Goal: Information Seeking & Learning: Learn about a topic

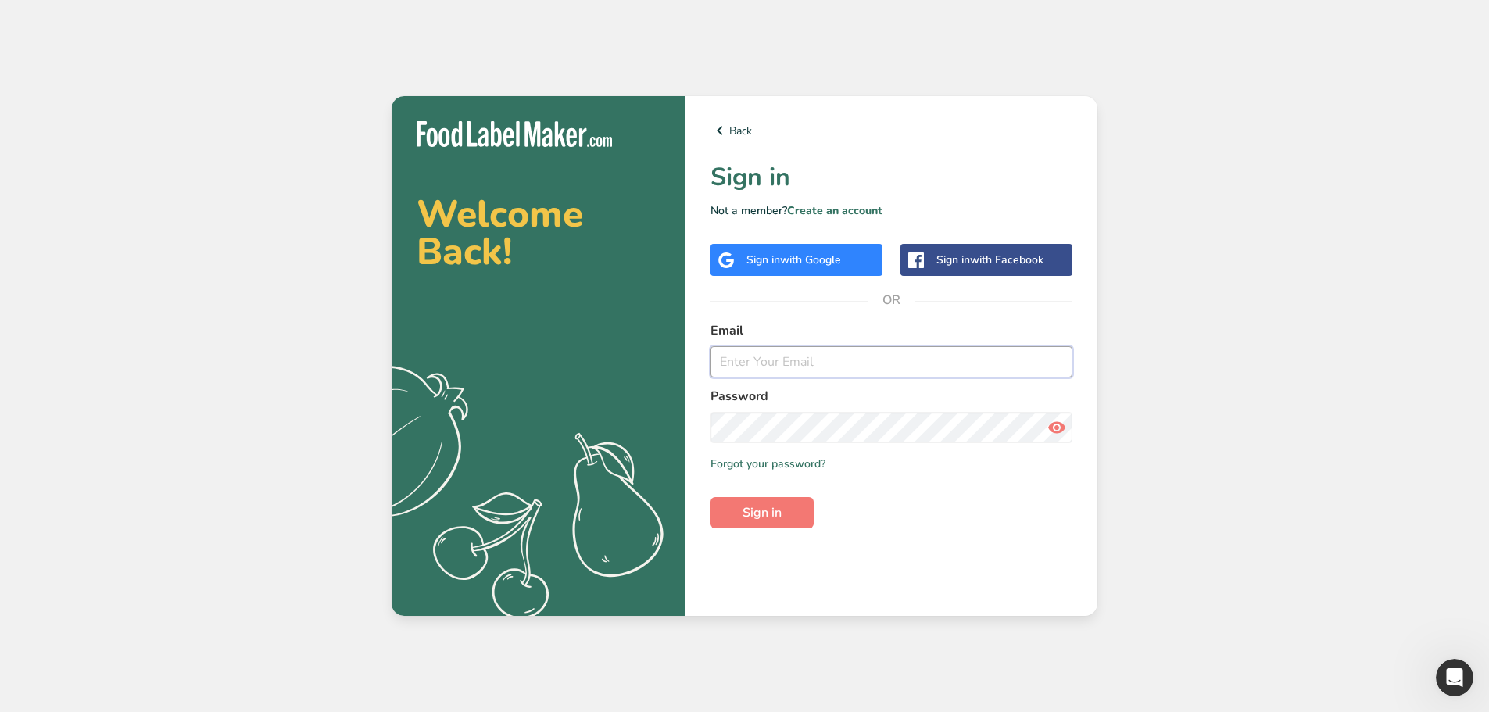
click at [816, 349] on input "email" at bounding box center [892, 361] width 362 height 31
type input "veivu"
click at [747, 524] on button "Sign in" at bounding box center [762, 512] width 103 height 31
click at [844, 357] on input "clover@migration-test.com" at bounding box center [892, 361] width 362 height 31
click at [825, 360] on input "clover@migration-test.com" at bounding box center [892, 361] width 362 height 31
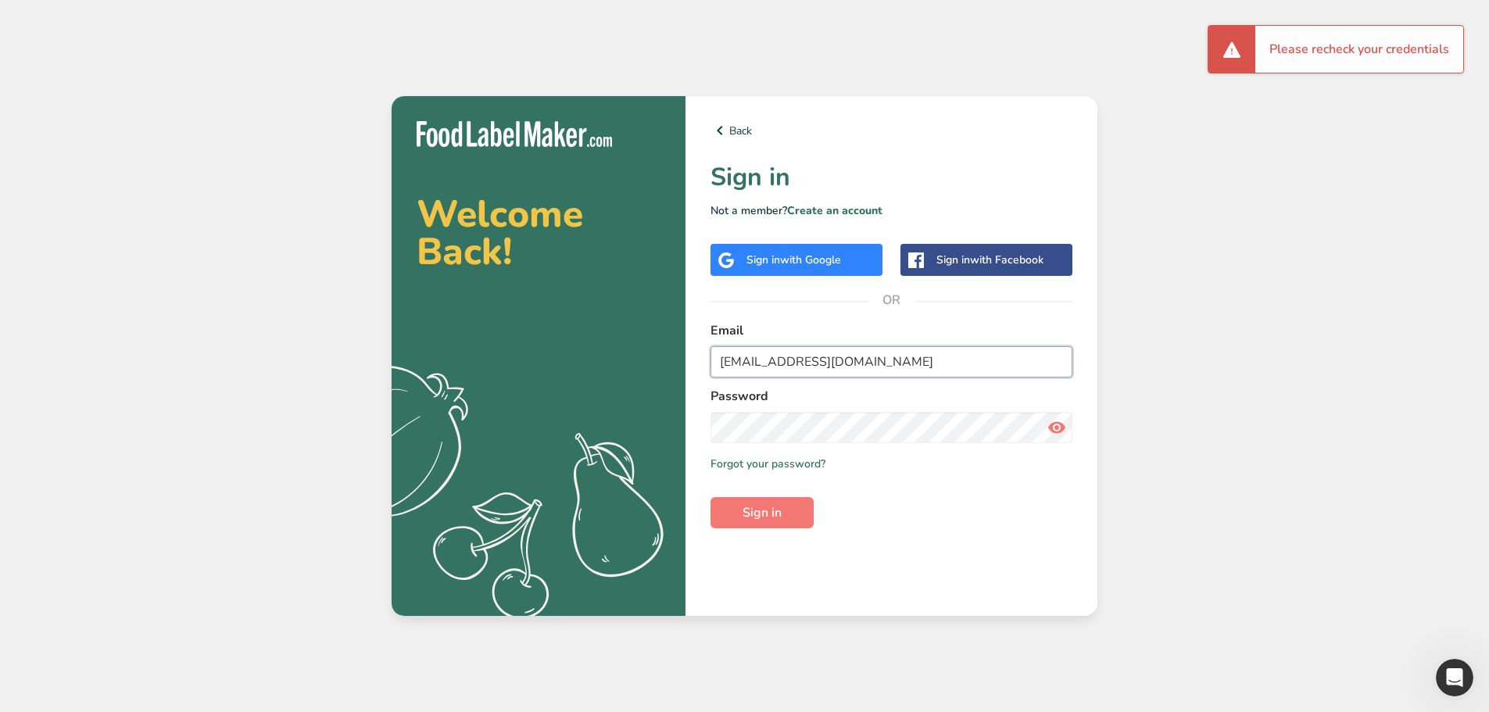
click at [711, 497] on button "Sign in" at bounding box center [762, 512] width 103 height 31
click at [1046, 409] on div "Password" at bounding box center [892, 415] width 362 height 56
click at [1053, 427] on icon at bounding box center [1057, 428] width 19 height 28
click at [806, 360] on input "clover@migrationtest.com" at bounding box center [892, 361] width 362 height 31
click at [822, 360] on input "clover@migrationtest.com" at bounding box center [892, 361] width 362 height 31
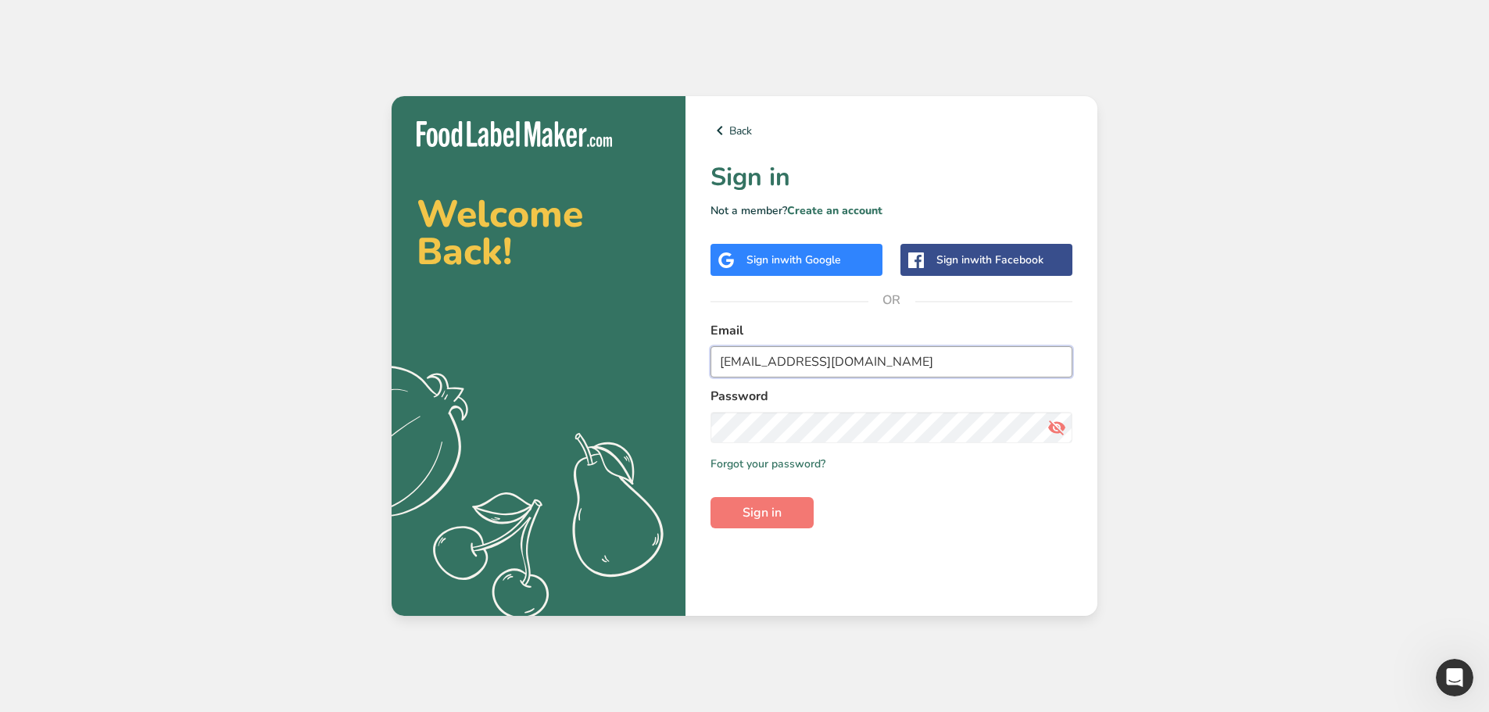
click at [822, 360] on input "clover@migrationtest.com" at bounding box center [892, 361] width 362 height 31
type input "clover@migration-test.com"
click at [828, 361] on input "email" at bounding box center [892, 361] width 362 height 31
click at [762, 305] on div "Back Sign in Not a member? Create an account Sign in with Google Sign in with F…" at bounding box center [892, 356] width 412 height 520
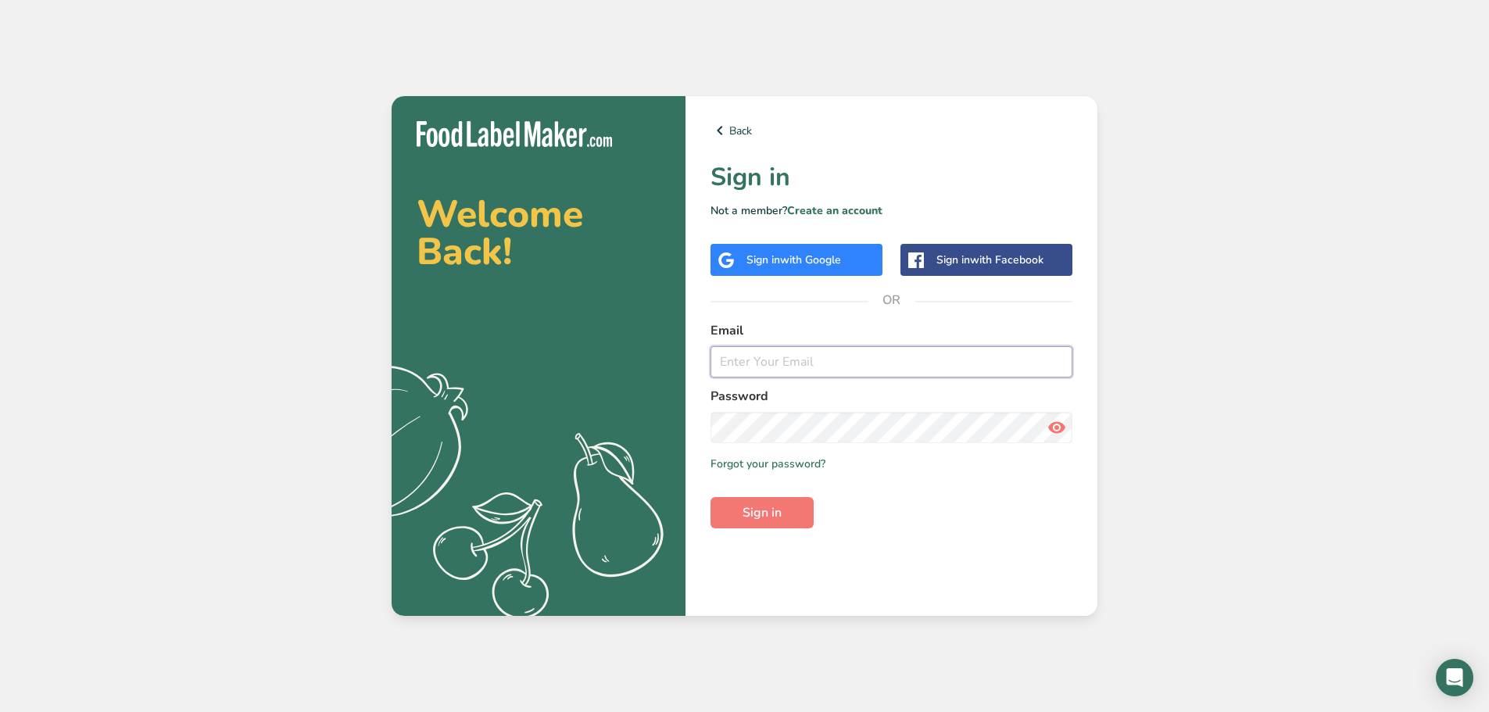
click at [770, 364] on input "email" at bounding box center [892, 361] width 362 height 31
type input "[EMAIL_ADDRESS][DOMAIN_NAME]"
click at [786, 512] on button "Sign in" at bounding box center [762, 512] width 103 height 31
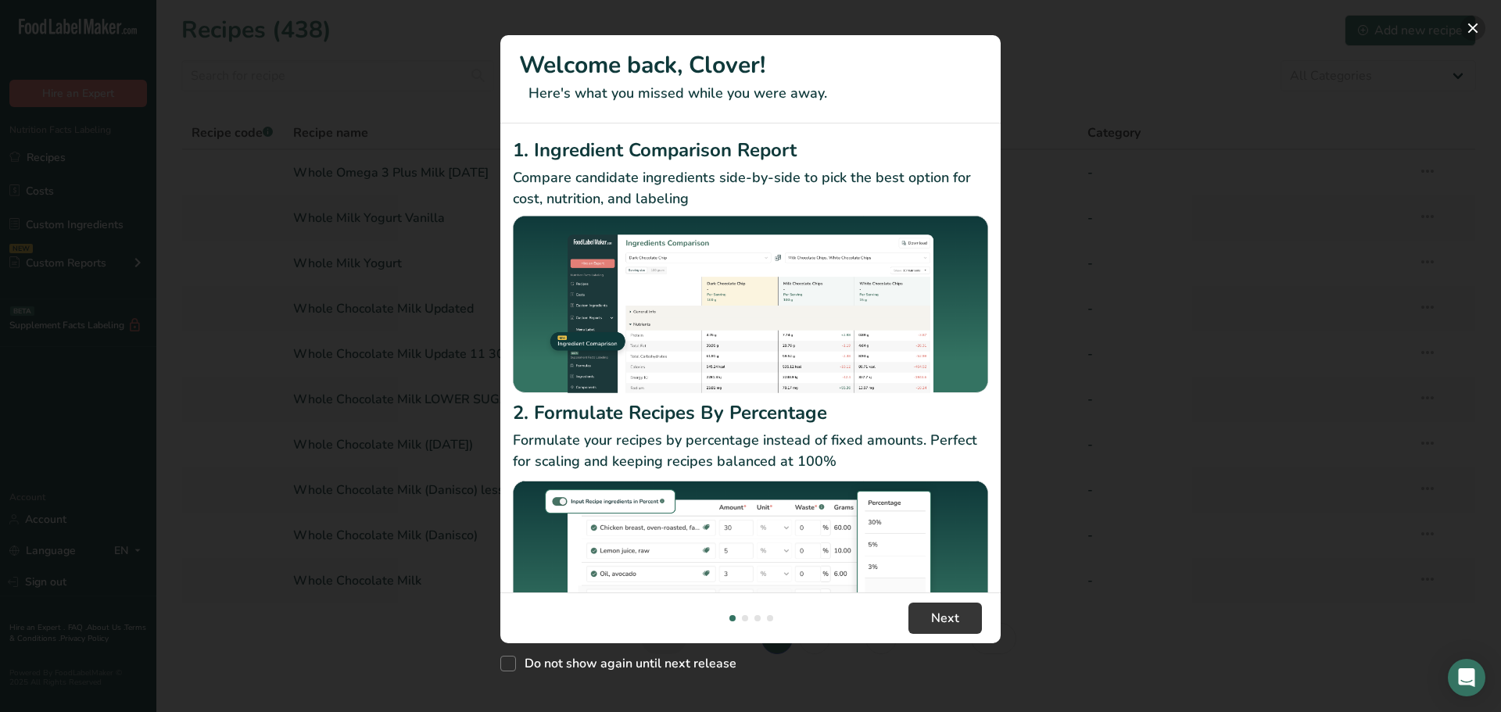
click at [1473, 20] on button "New Features" at bounding box center [1472, 28] width 25 height 25
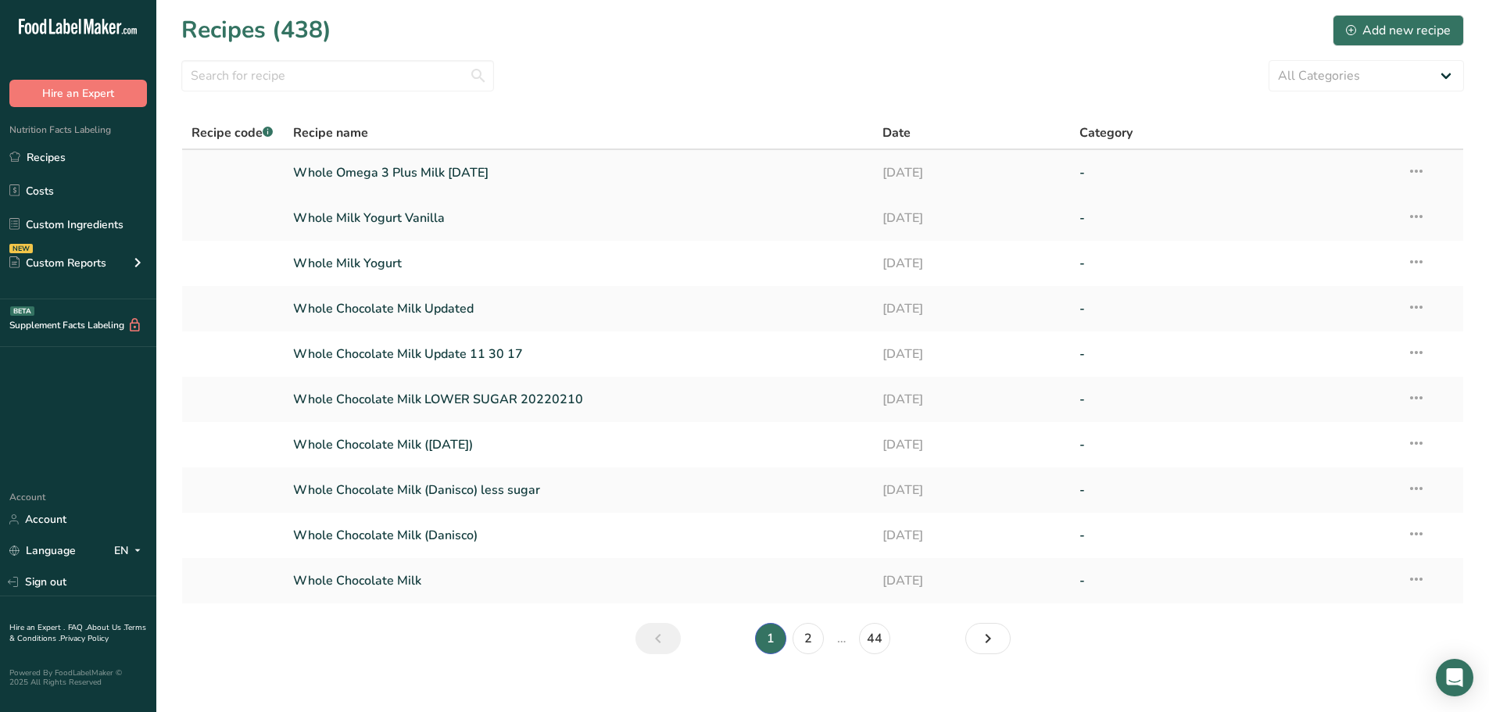
click at [428, 174] on link "Whole Omega 3 Plus Milk Mar 2019" at bounding box center [579, 172] width 572 height 33
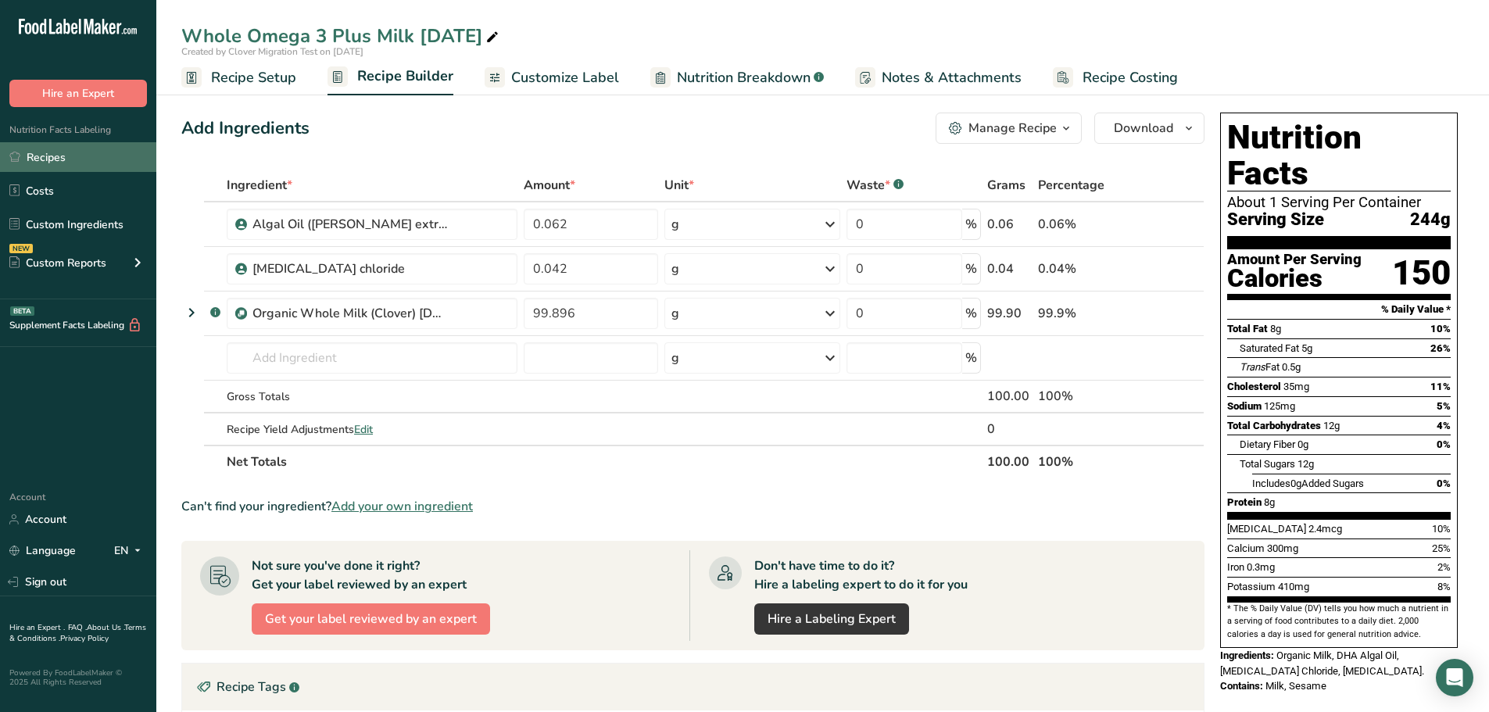
click at [66, 156] on link "Recipes" at bounding box center [78, 157] width 156 height 30
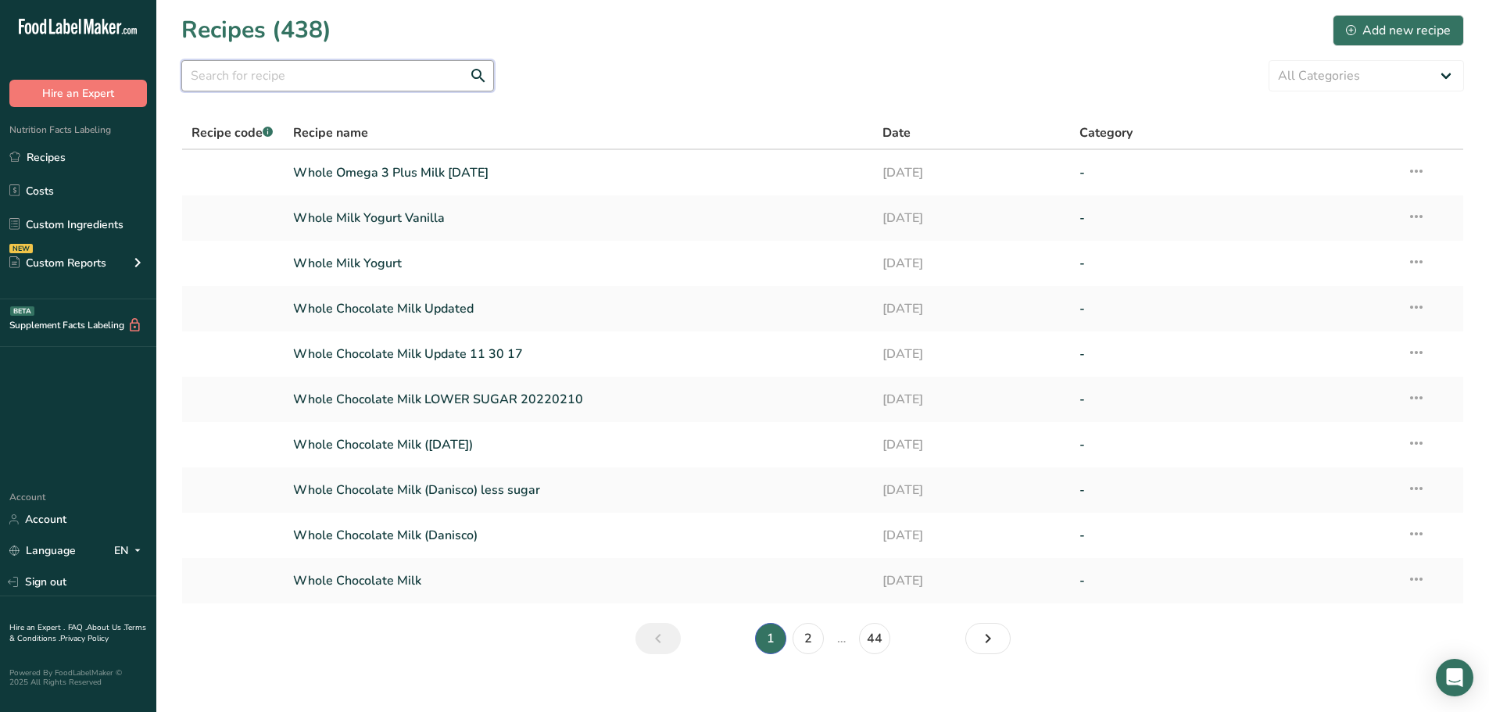
click at [269, 71] on input "text" at bounding box center [337, 75] width 313 height 31
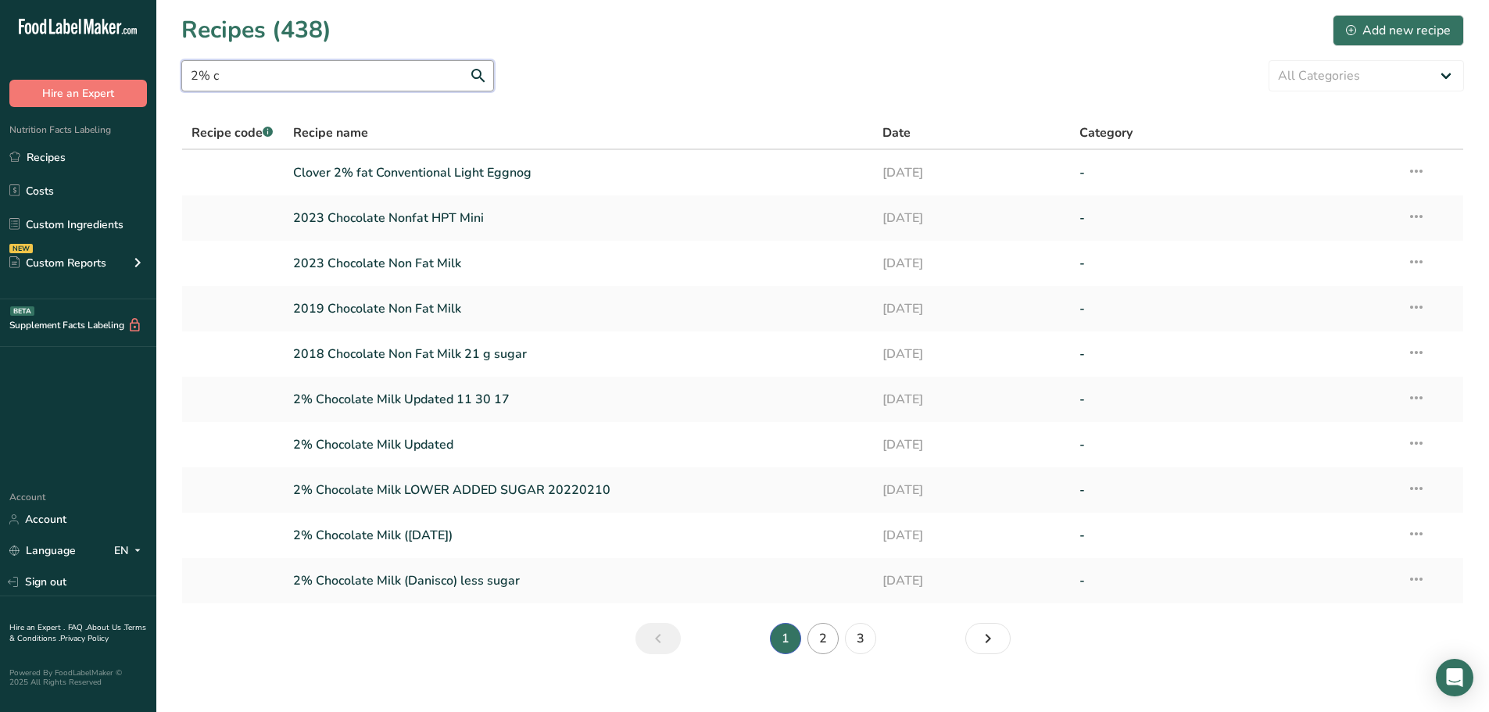
type input "2% c"
click at [833, 640] on link "2" at bounding box center [823, 638] width 31 height 31
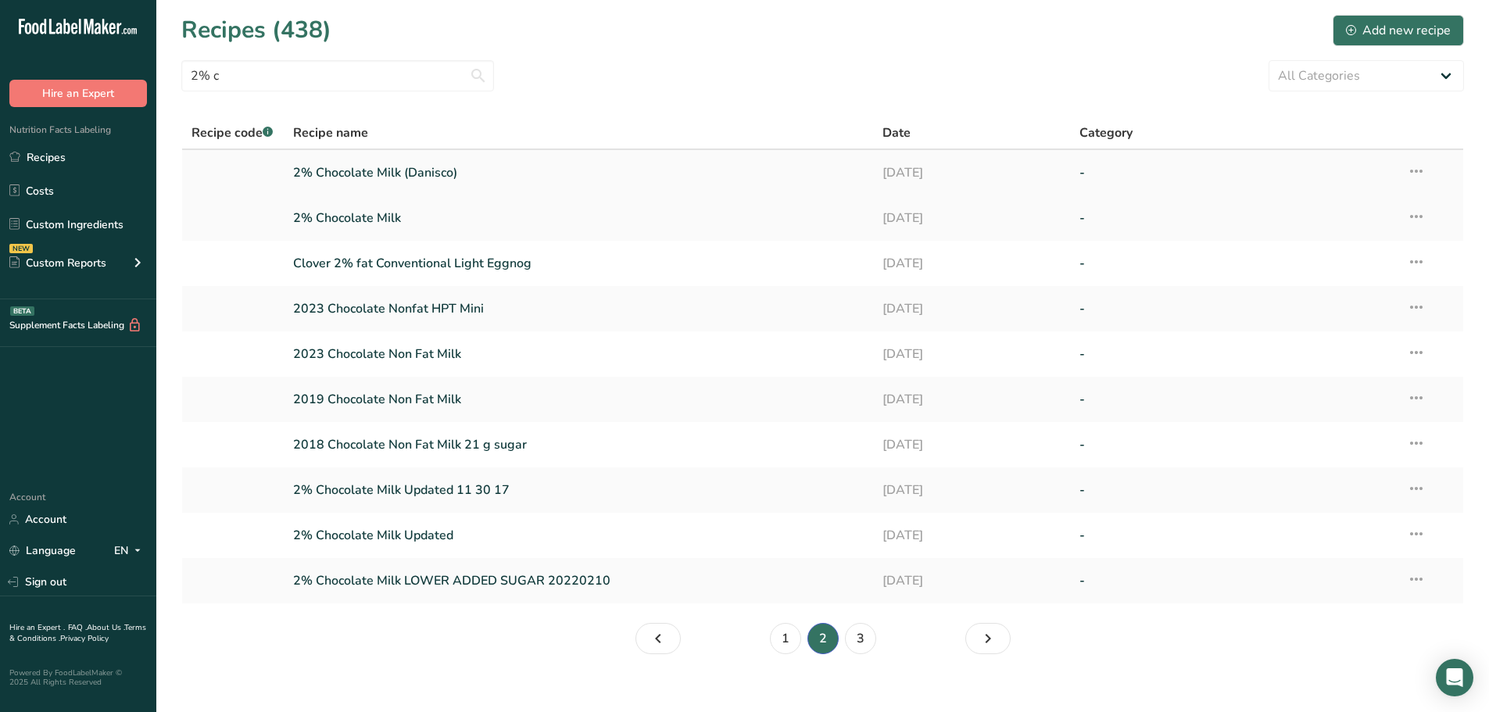
click at [435, 170] on link "2% Chocolate Milk (Danisco)" at bounding box center [579, 172] width 572 height 33
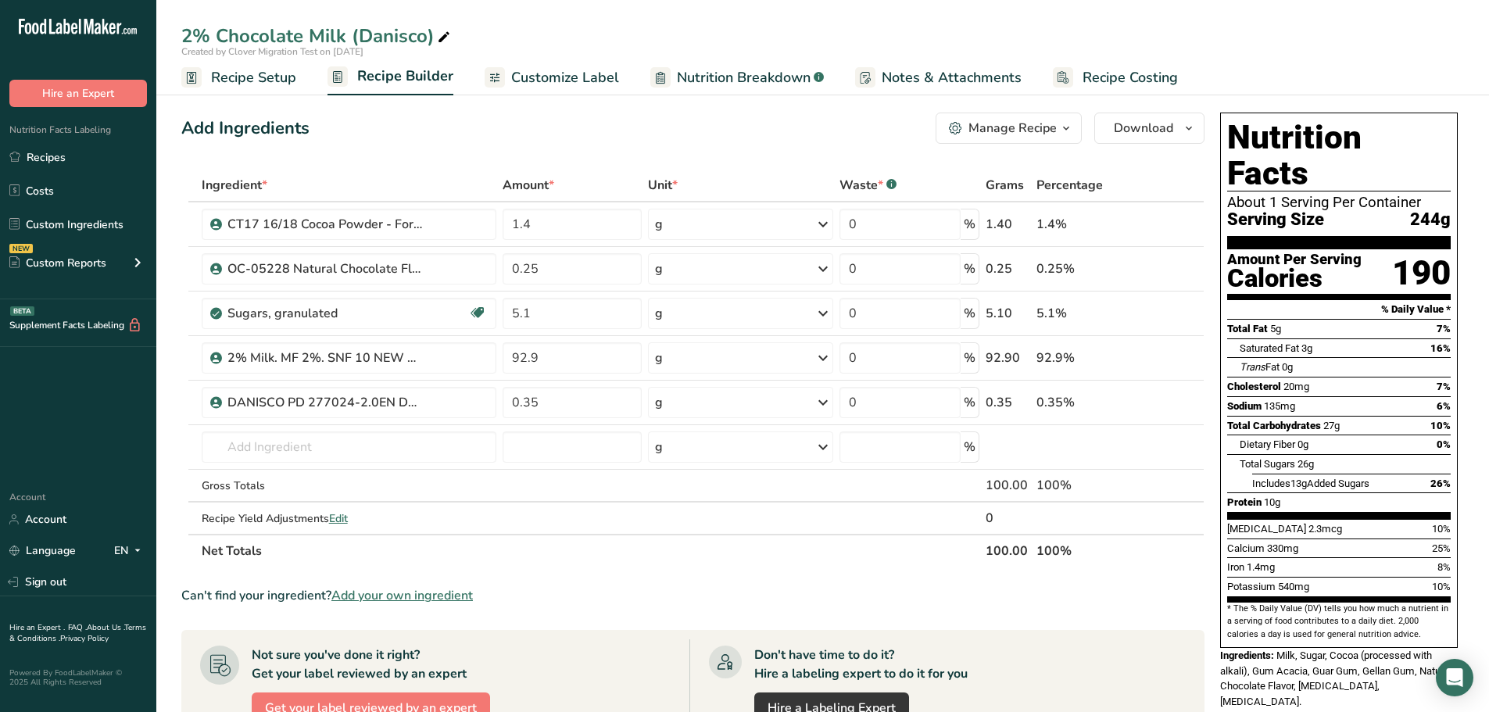
click at [949, 79] on span "Notes & Attachments" at bounding box center [952, 77] width 140 height 21
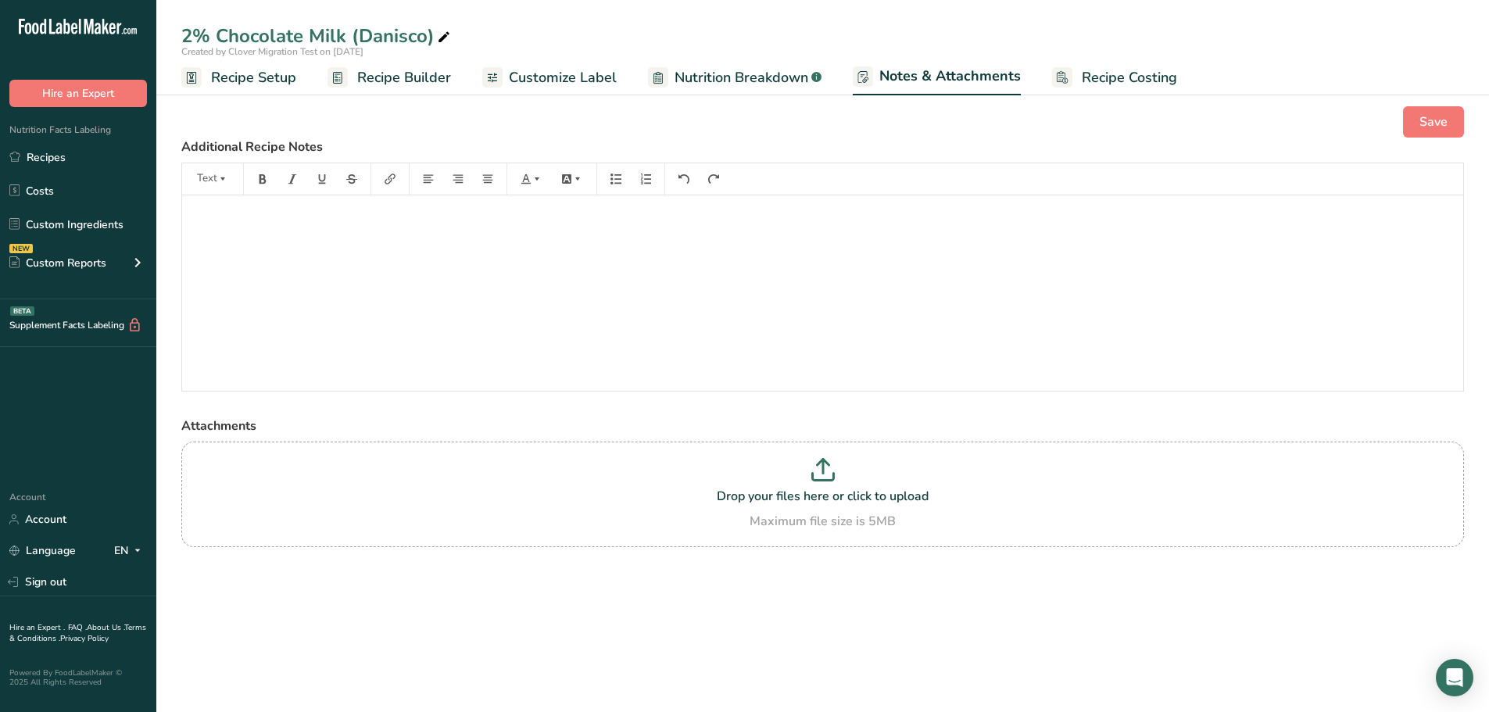
click at [413, 84] on span "Recipe Builder" at bounding box center [404, 77] width 94 height 21
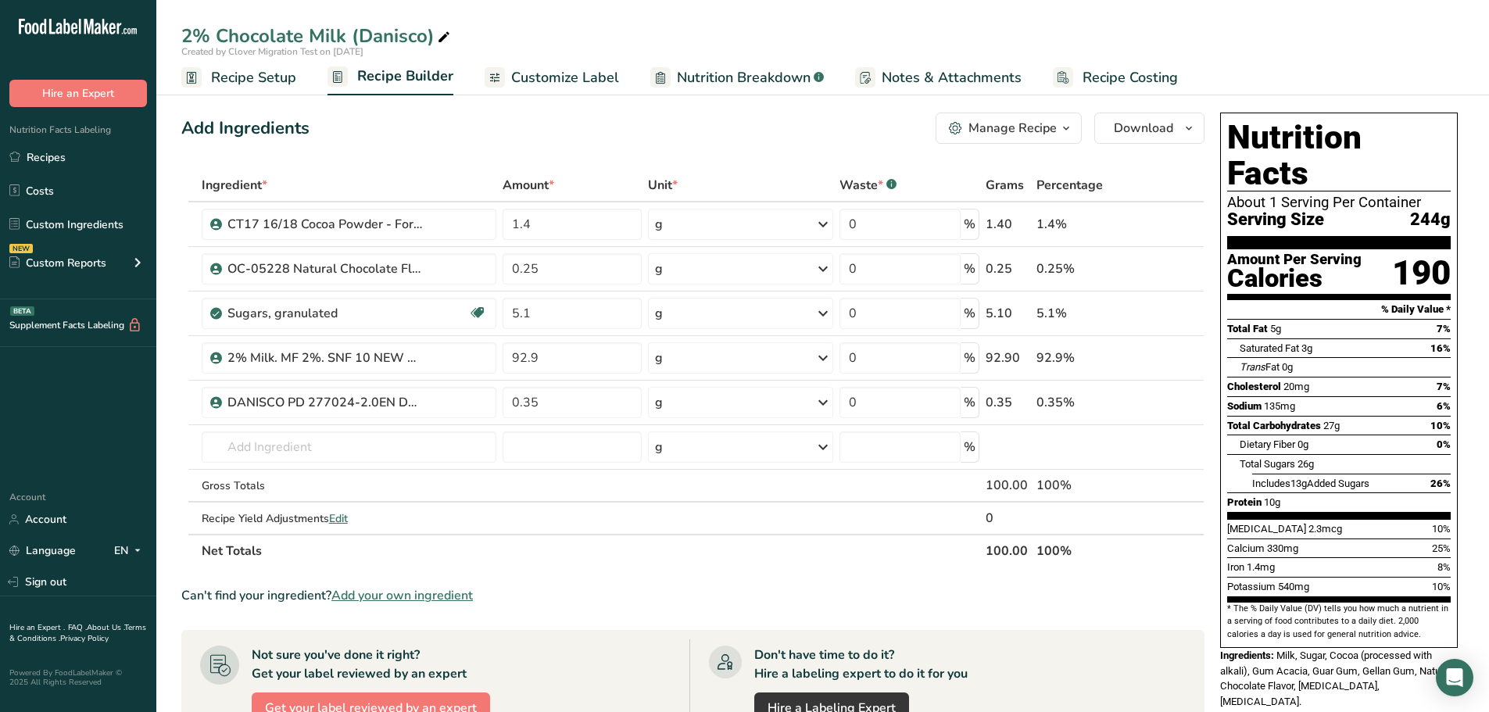
click at [470, 153] on div "Add Ingredients Manage Recipe Delete Recipe Duplicate Recipe Scale Recipe Save …" at bounding box center [697, 613] width 1033 height 1015
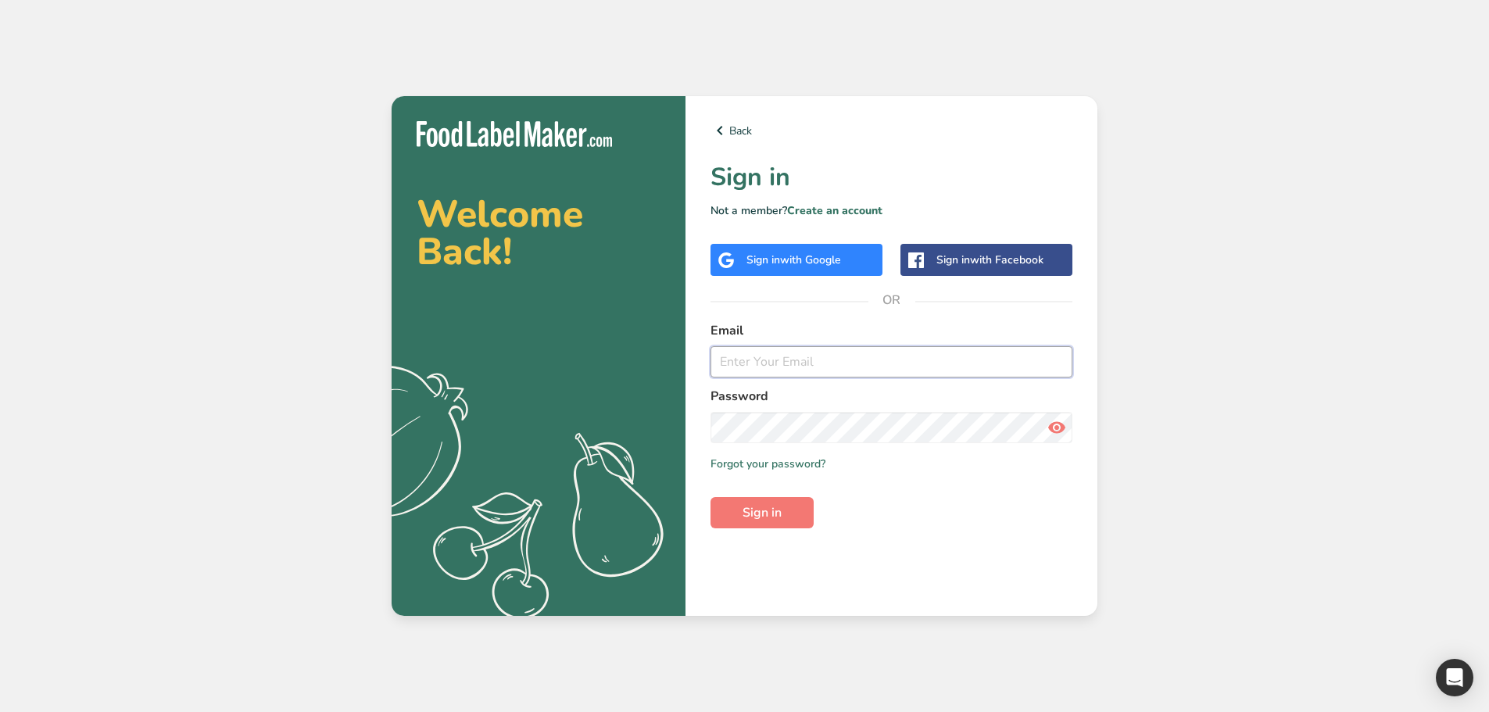
click at [769, 374] on input "email" at bounding box center [892, 361] width 362 height 31
click at [808, 367] on input "de" at bounding box center [892, 361] width 362 height 31
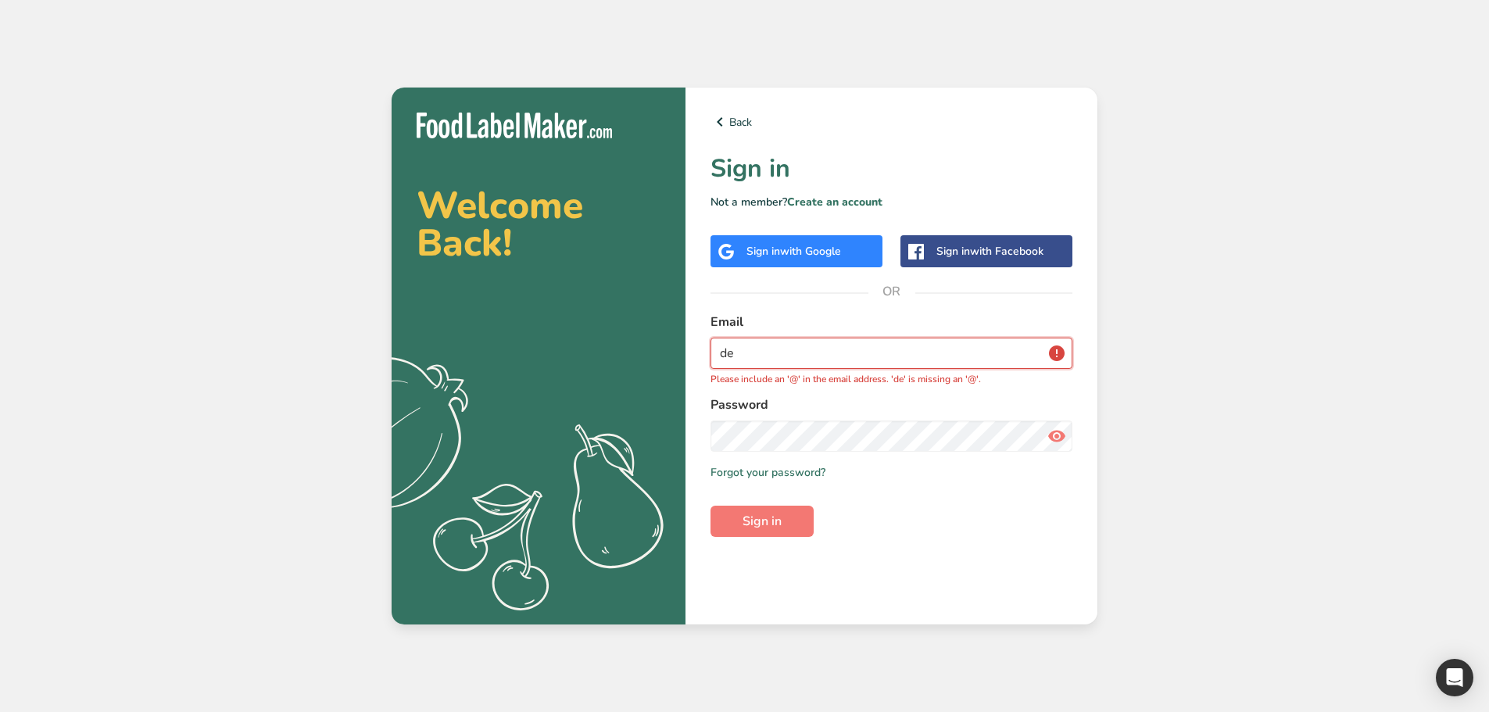
type input "[EMAIL_ADDRESS][DOMAIN_NAME]"
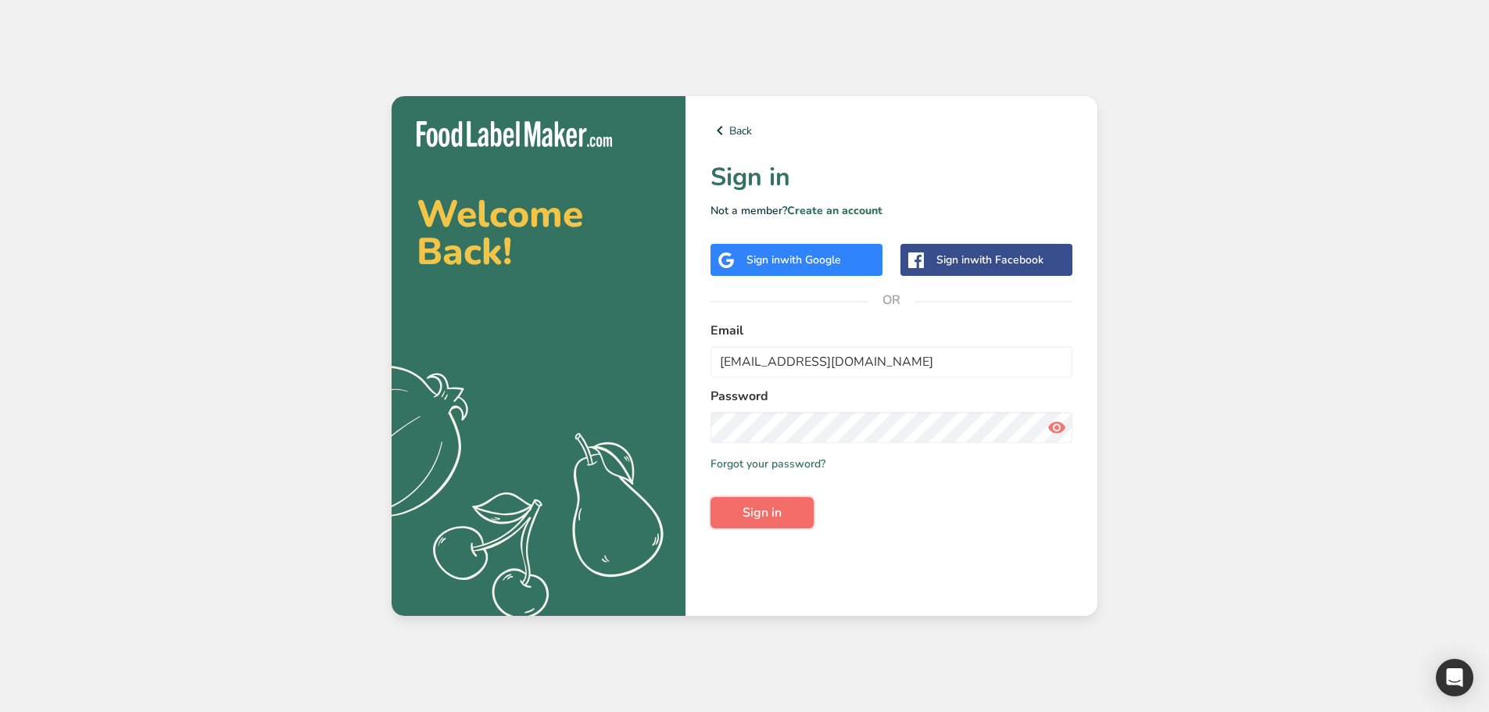
click at [783, 517] on button "Sign in" at bounding box center [762, 512] width 103 height 31
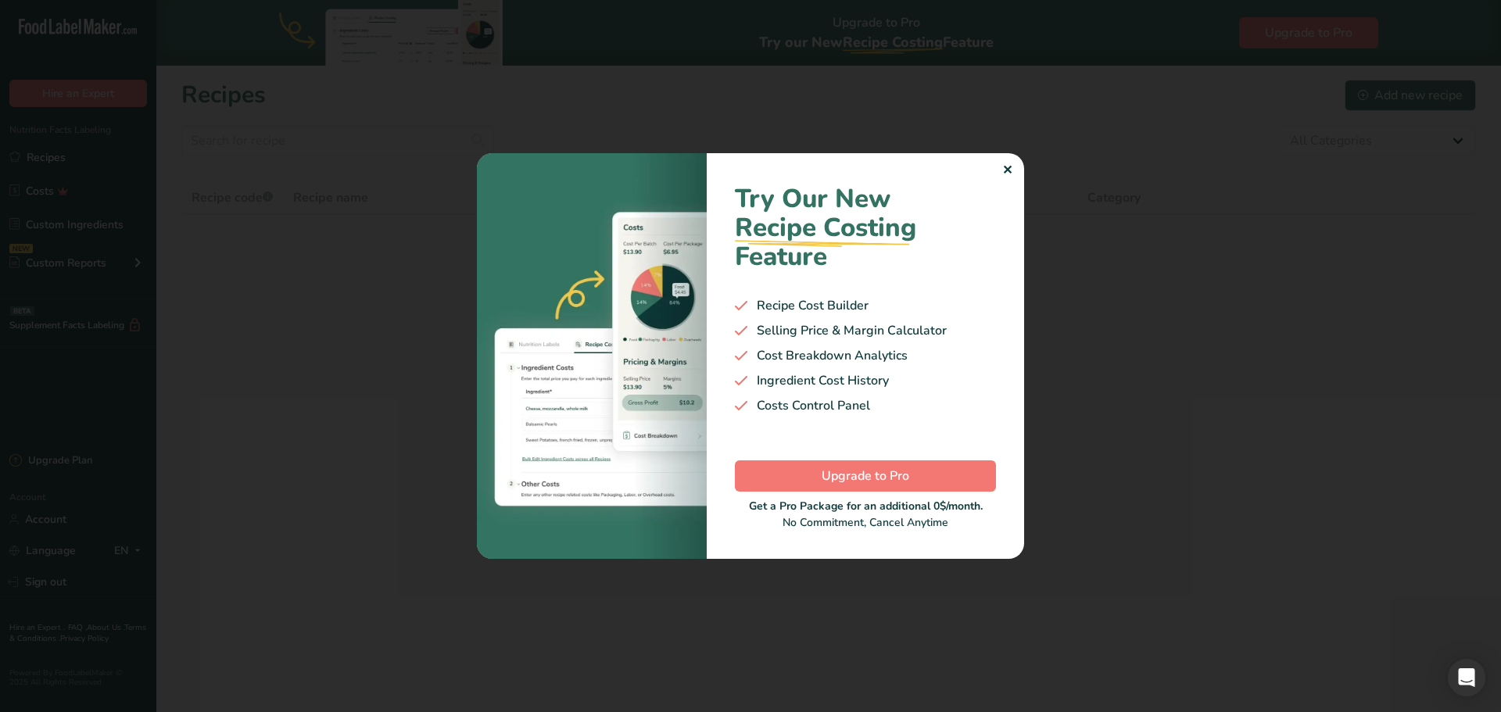
click at [1011, 166] on div "✕" at bounding box center [1007, 170] width 10 height 19
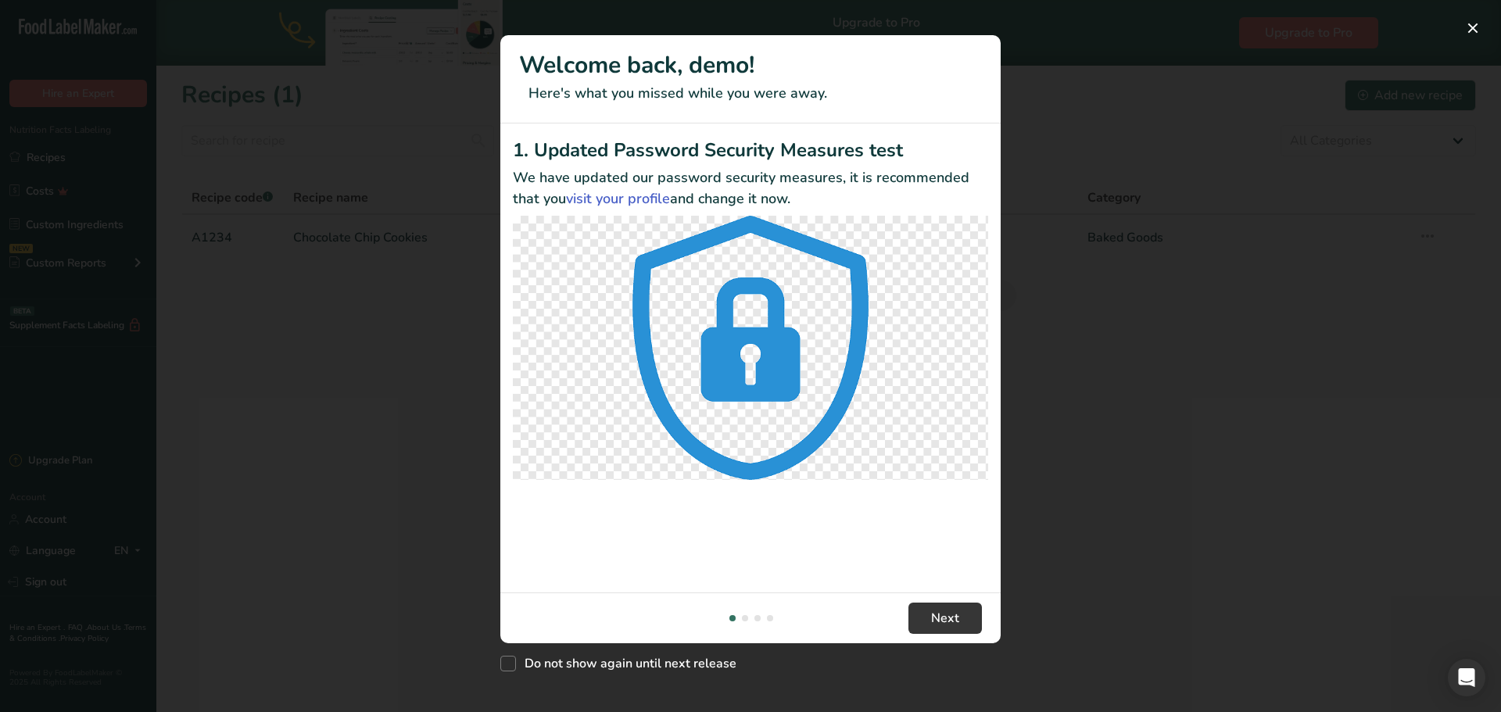
click at [1256, 175] on div "New Features" at bounding box center [750, 356] width 1501 height 712
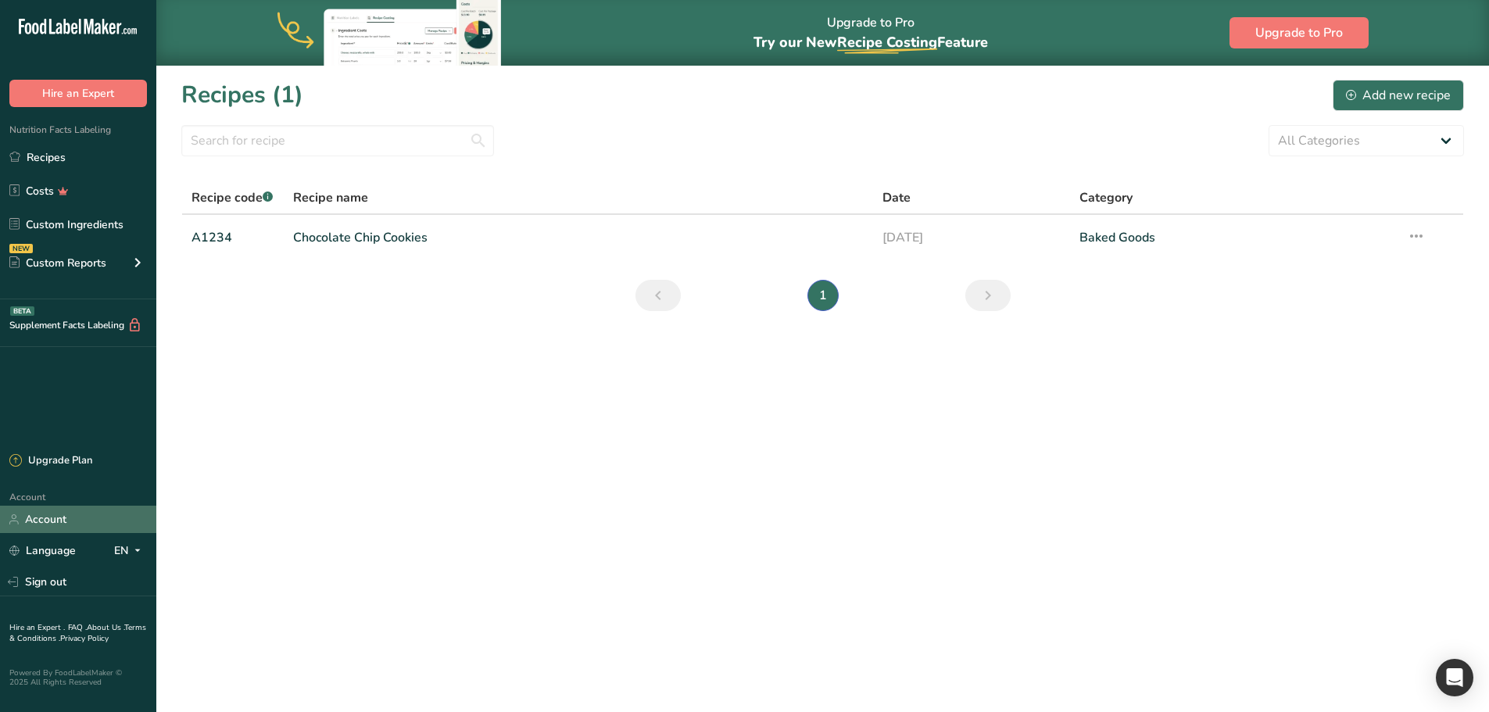
click at [38, 525] on link "Account" at bounding box center [78, 519] width 156 height 27
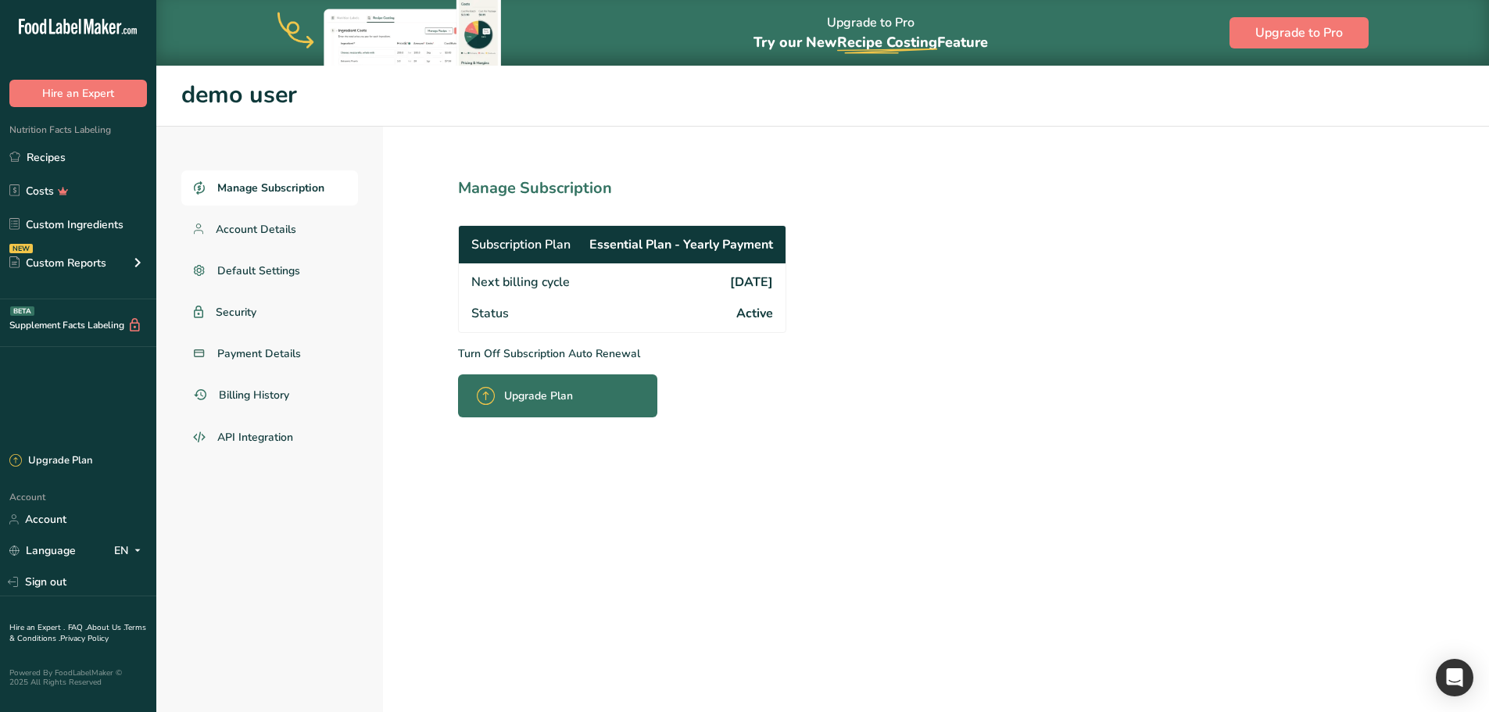
click at [284, 206] on ul "Manage Subscription Account Details Default Settings Security Payment Details B…" at bounding box center [269, 313] width 177 height 286
click at [287, 218] on link "Account Details" at bounding box center [269, 229] width 177 height 35
click at [242, 222] on span "Account Details" at bounding box center [256, 229] width 81 height 16
click at [296, 238] on link "Account Details" at bounding box center [269, 229] width 177 height 35
click at [269, 240] on link "Account Details" at bounding box center [269, 229] width 177 height 35
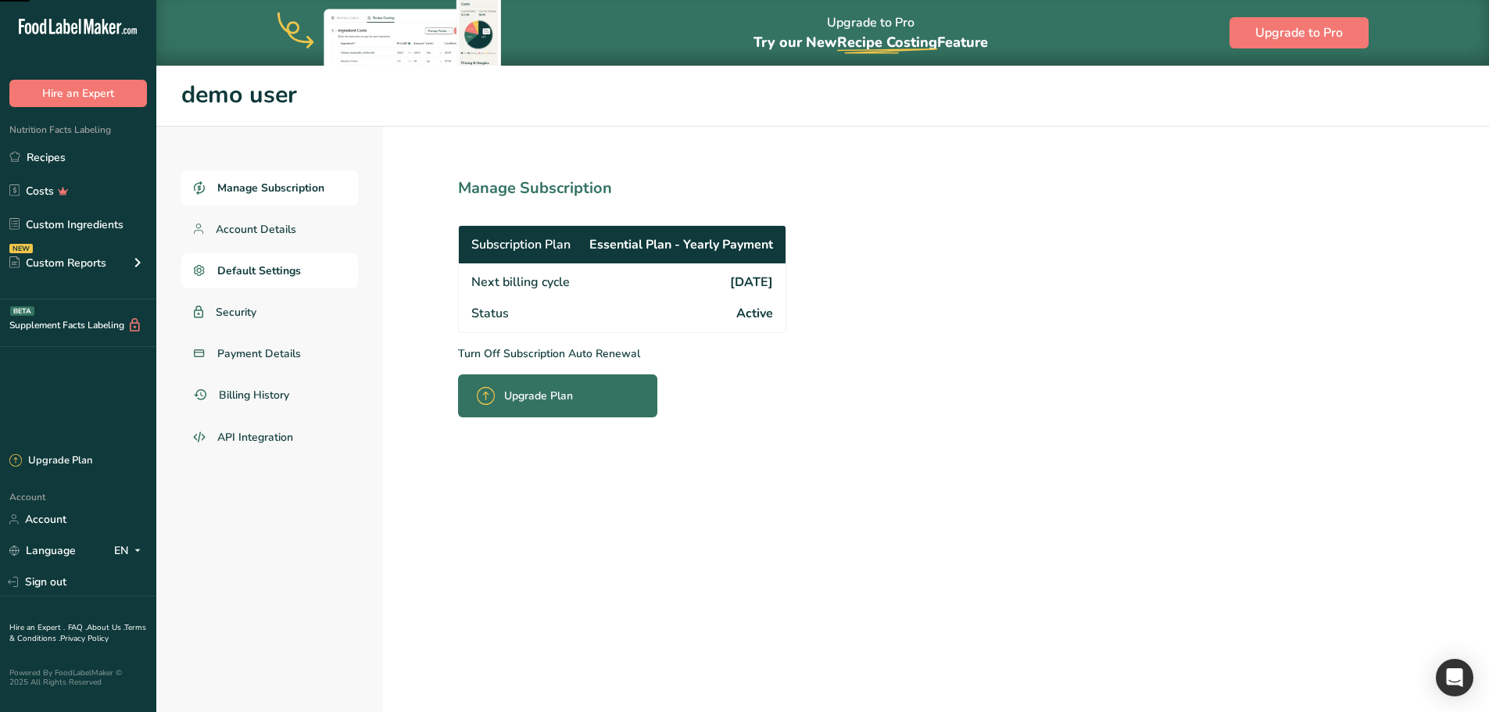
click at [267, 281] on link "Default Settings" at bounding box center [269, 270] width 177 height 35
click at [254, 233] on span "Account Details" at bounding box center [256, 229] width 81 height 16
click at [236, 309] on span "Security" at bounding box center [236, 312] width 41 height 16
click at [52, 526] on link "Account" at bounding box center [78, 519] width 156 height 27
click at [255, 223] on span "Account Details" at bounding box center [256, 229] width 81 height 16
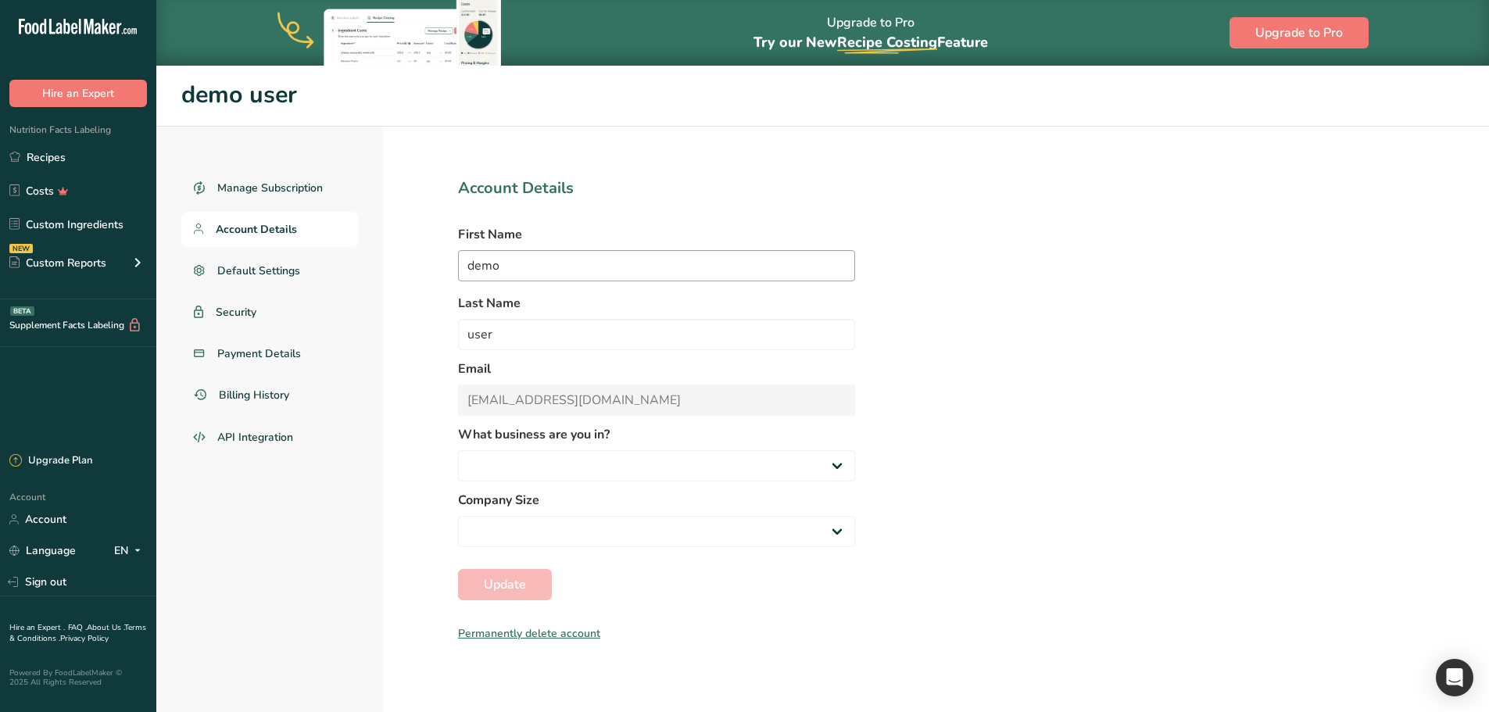
select select "2"
select select "10"
click at [75, 162] on link "Recipes" at bounding box center [78, 157] width 156 height 30
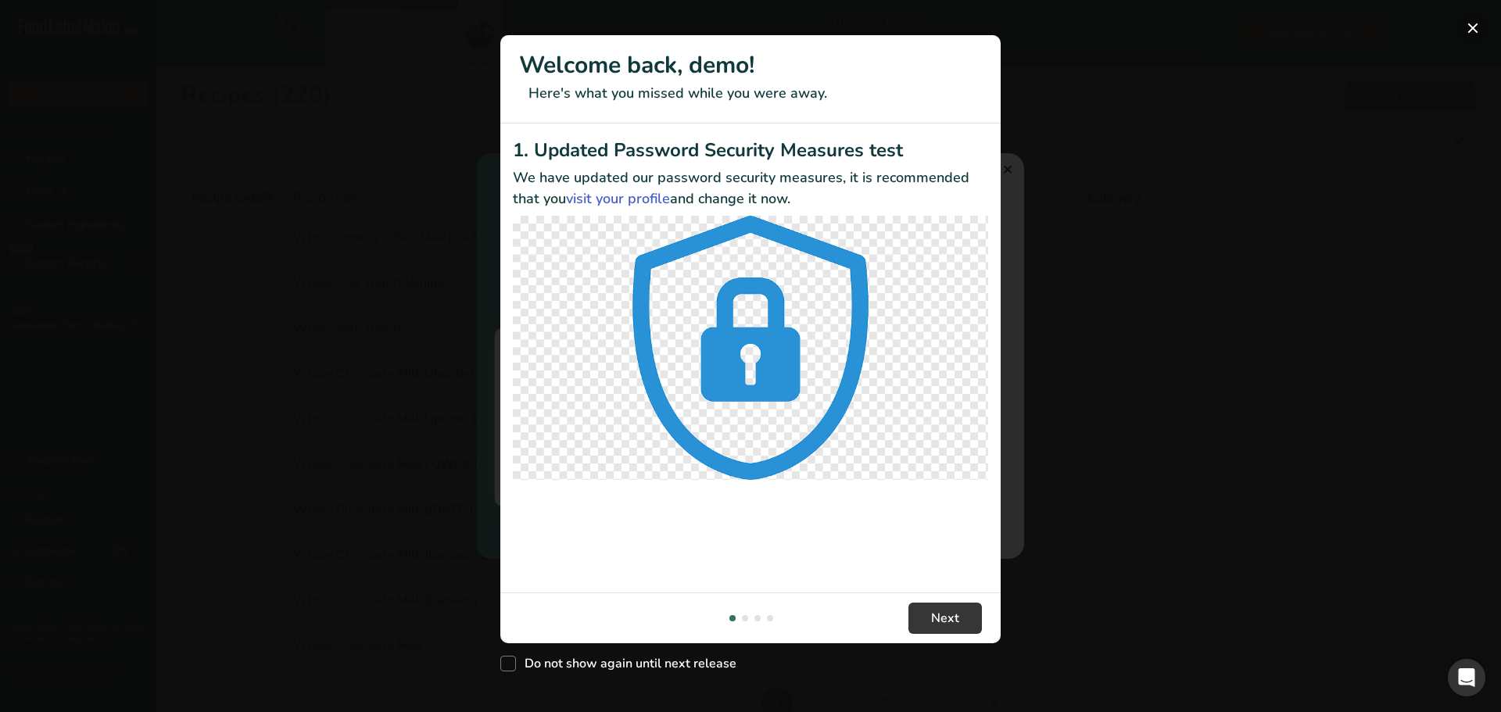
click at [1470, 33] on button "New Features" at bounding box center [1472, 28] width 25 height 25
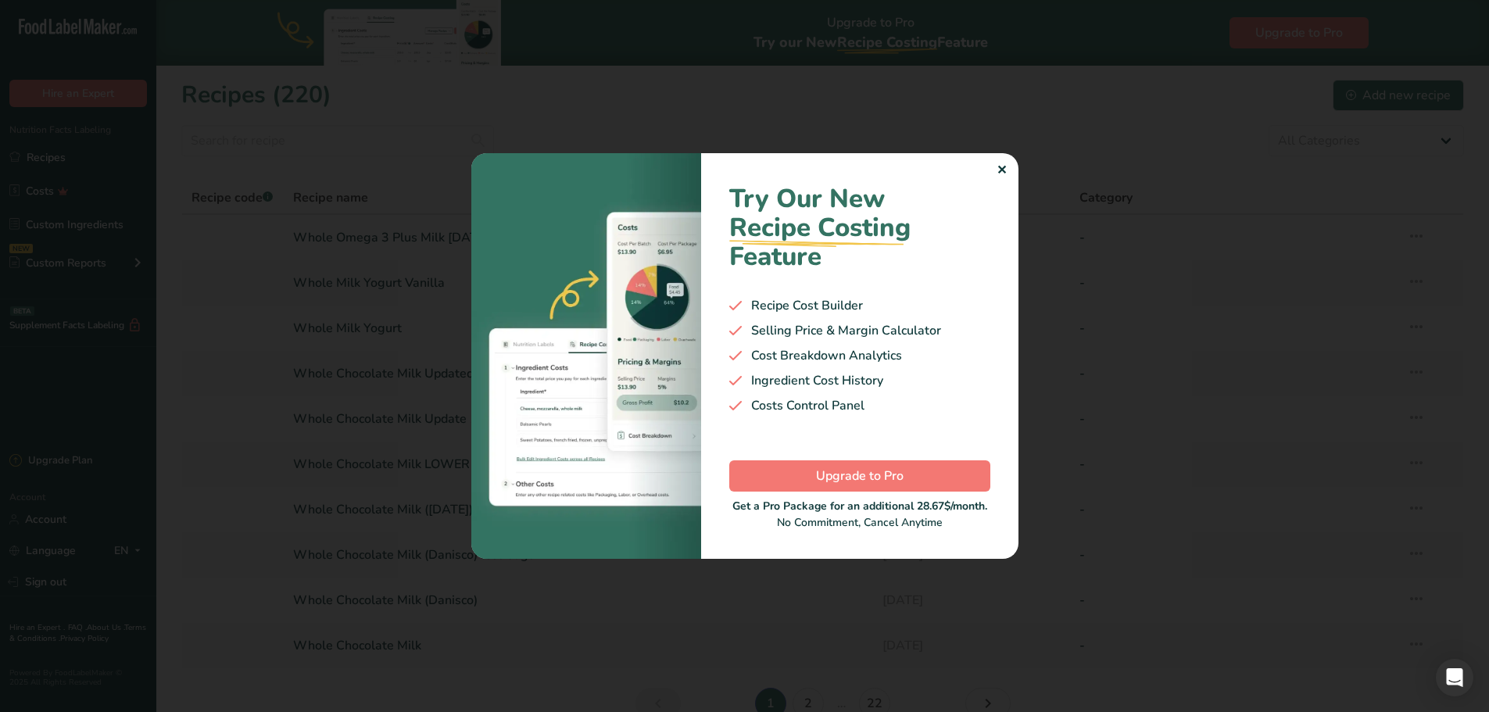
click at [1002, 171] on div "✕" at bounding box center [1002, 170] width 10 height 19
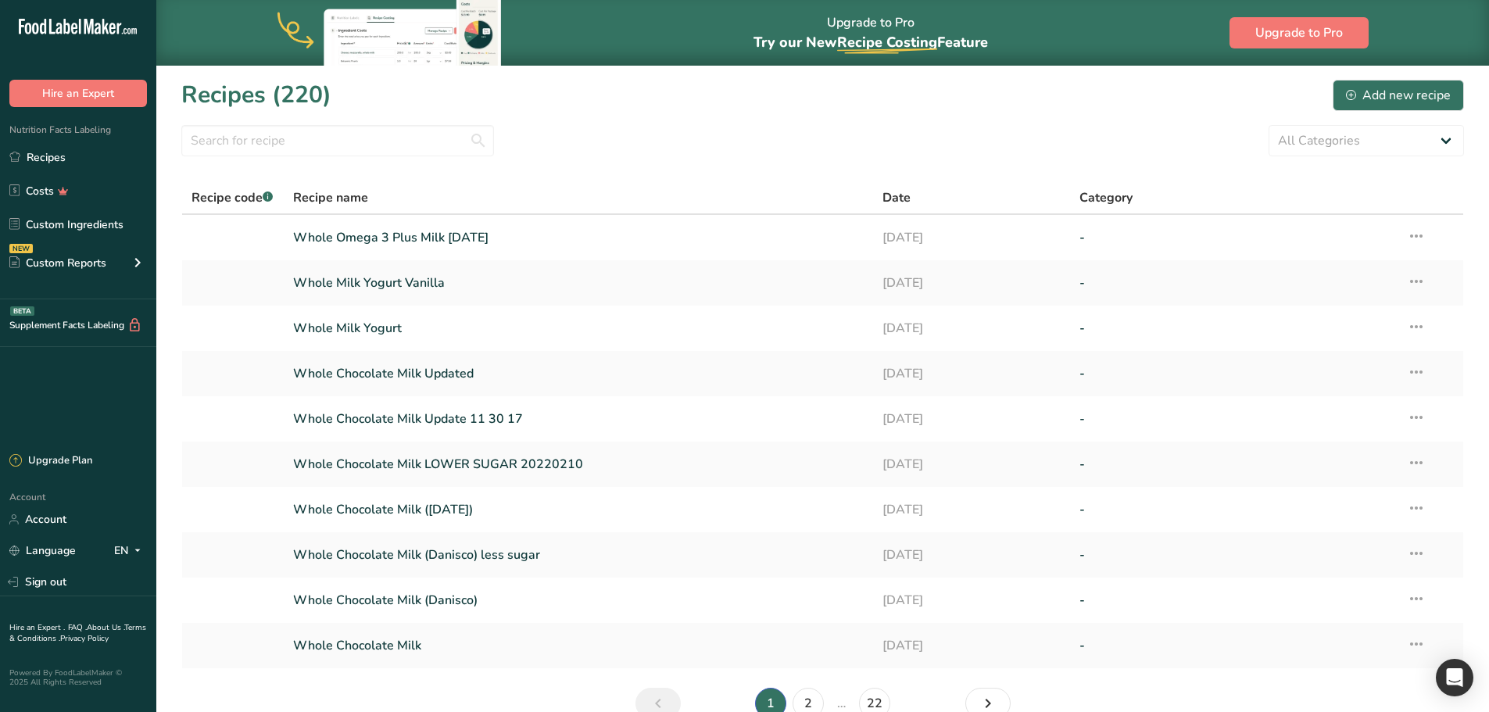
click at [294, 124] on section "Recipes (220) Add new recipe All Categories Baked Goods Beverages category Cook…" at bounding box center [822, 404] width 1333 height 679
click at [294, 157] on section "Recipes (220) Add new recipe All Categories Baked Goods Beverages category Cook…" at bounding box center [822, 404] width 1333 height 679
click at [319, 143] on input "text" at bounding box center [337, 140] width 313 height 31
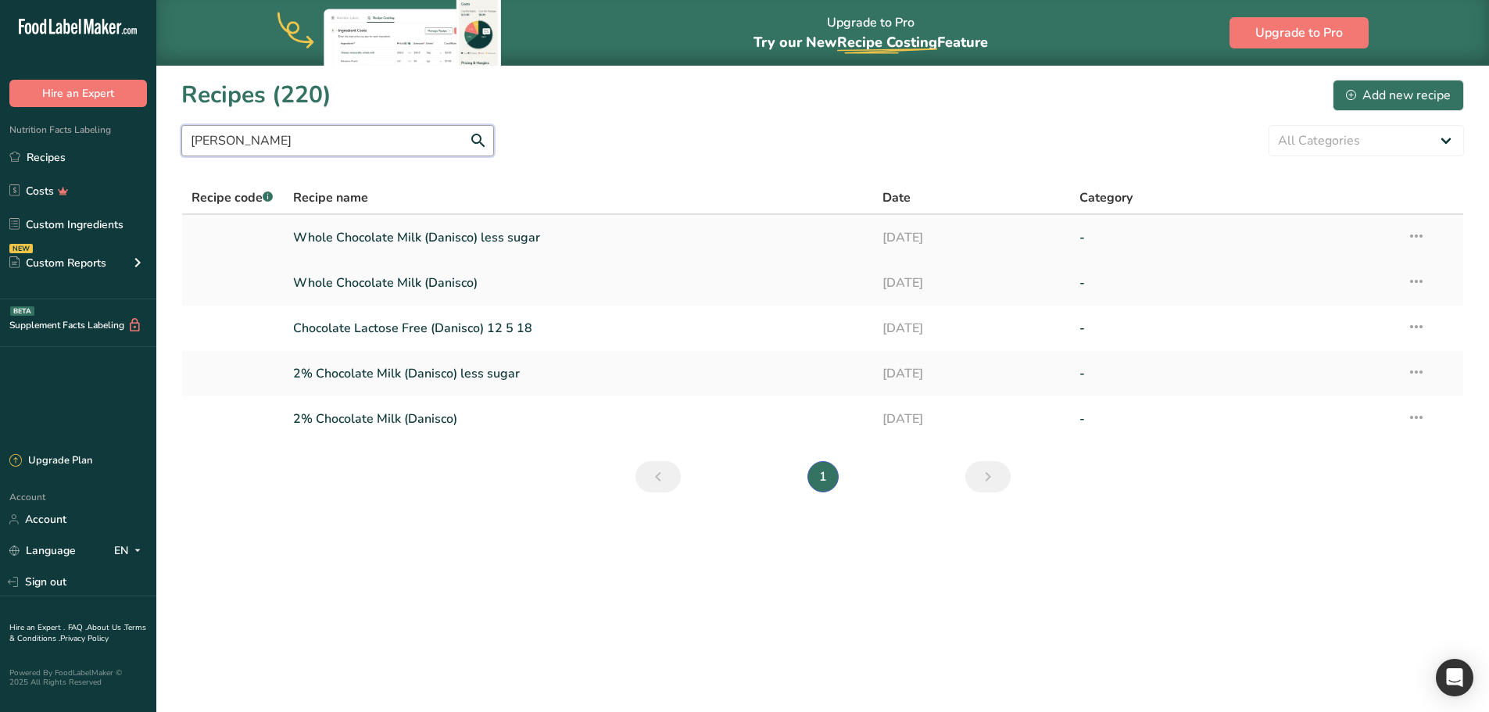
type input "danis"
click at [468, 236] on link "Whole Chocolate Milk (Danisco) less sugar" at bounding box center [579, 237] width 572 height 33
click at [453, 282] on link "Whole Chocolate Milk (Danisco)" at bounding box center [579, 283] width 572 height 33
click at [433, 331] on link "Chocolate Lactose Free (Danisco) 12 5 18" at bounding box center [579, 328] width 572 height 33
click at [398, 391] on td "2% Chocolate Milk (Danisco) less sugar" at bounding box center [579, 373] width 590 height 45
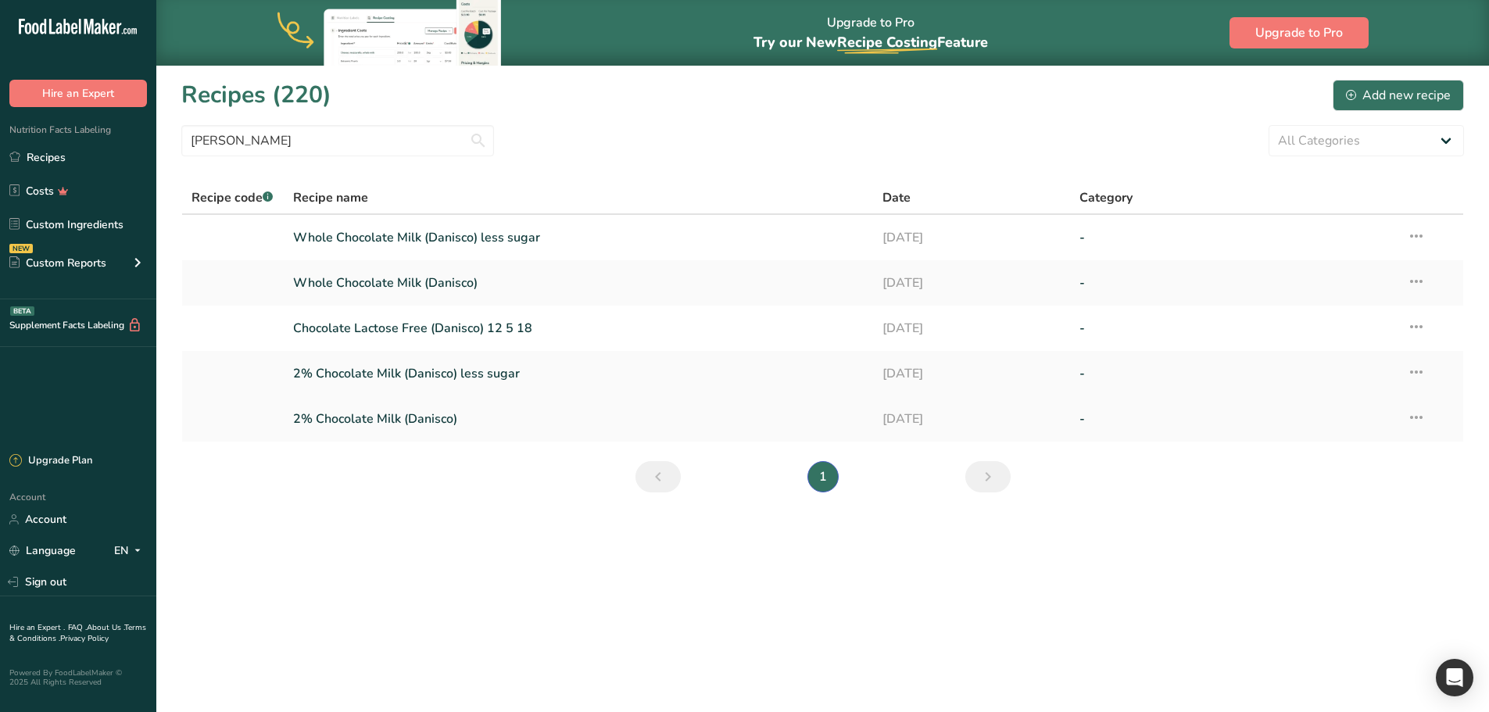
click at [372, 412] on link "2% Chocolate Milk (Danisco)" at bounding box center [579, 419] width 572 height 33
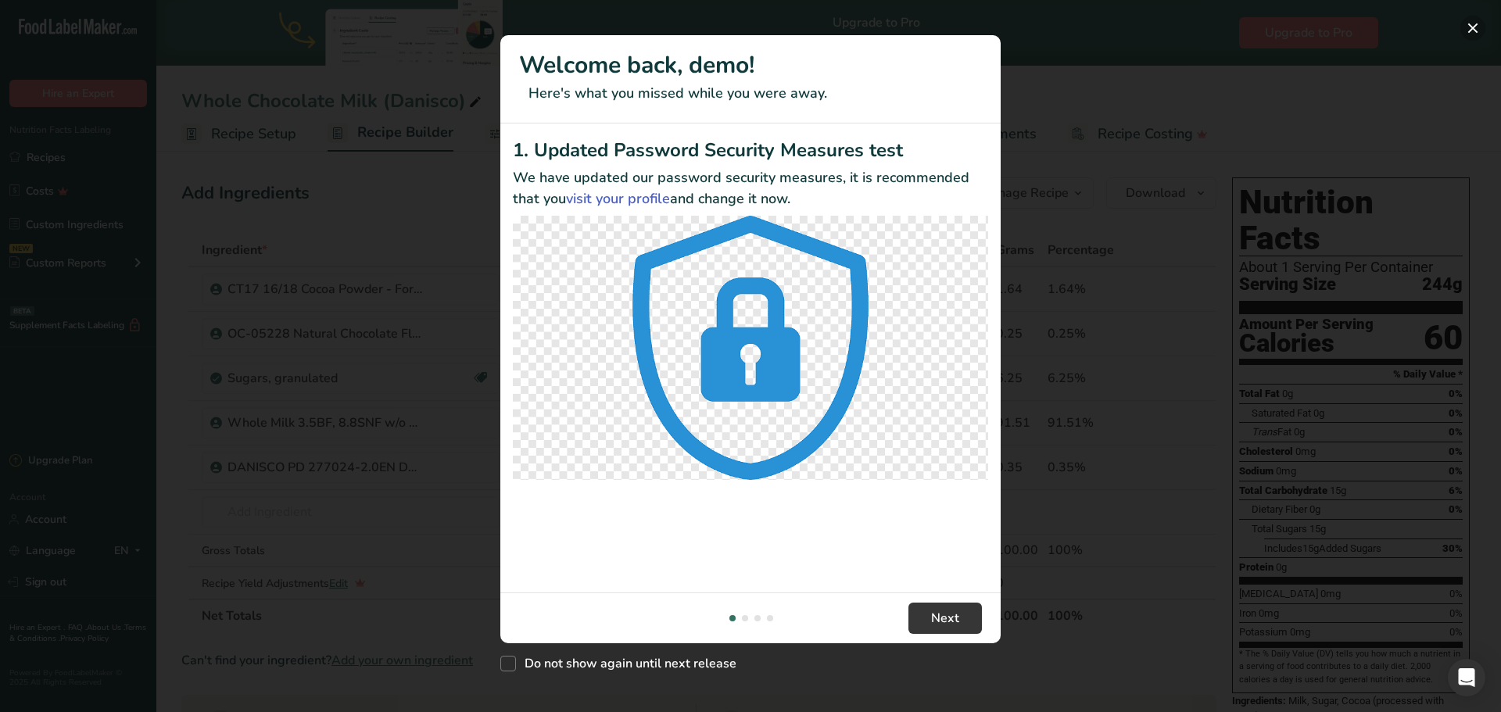
click at [1469, 32] on button "New Features" at bounding box center [1472, 28] width 25 height 25
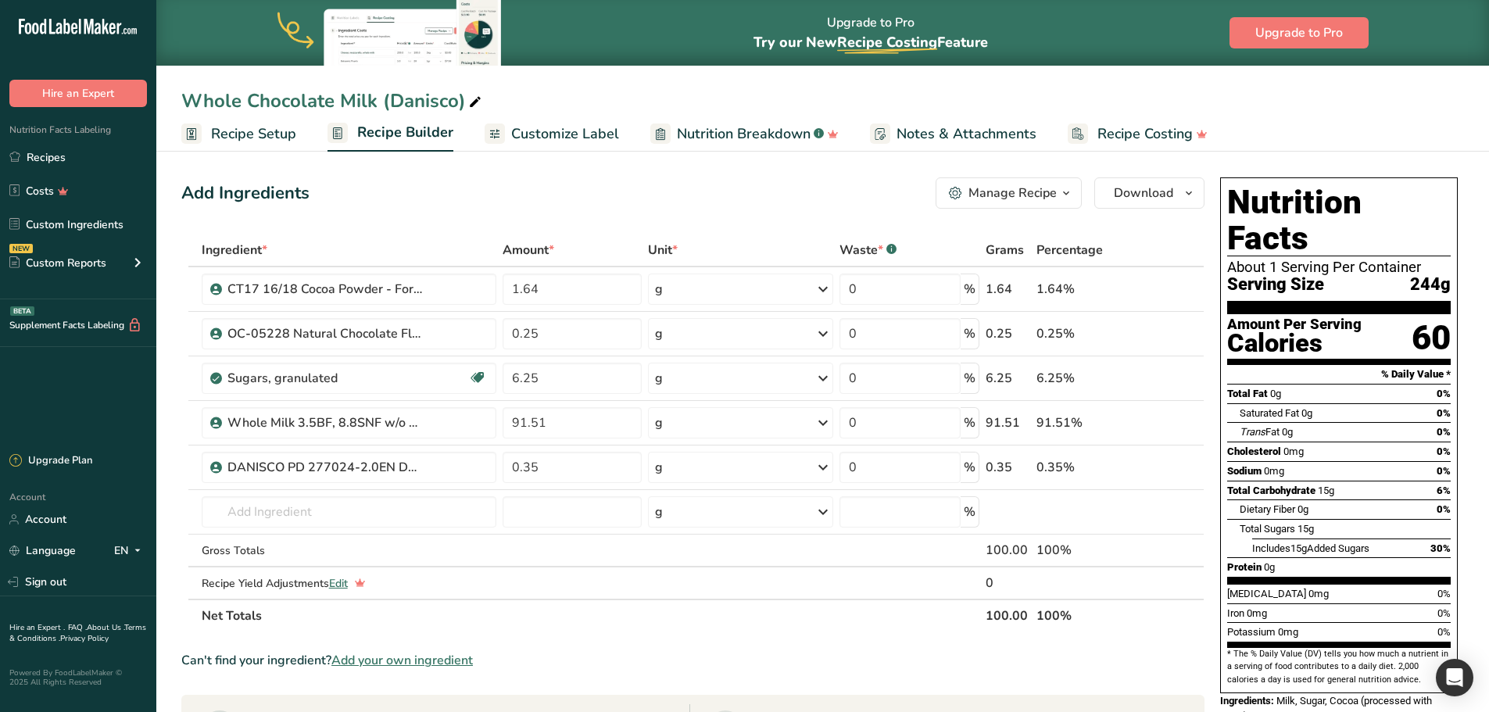
click at [931, 134] on span "Notes & Attachments" at bounding box center [967, 134] width 140 height 21
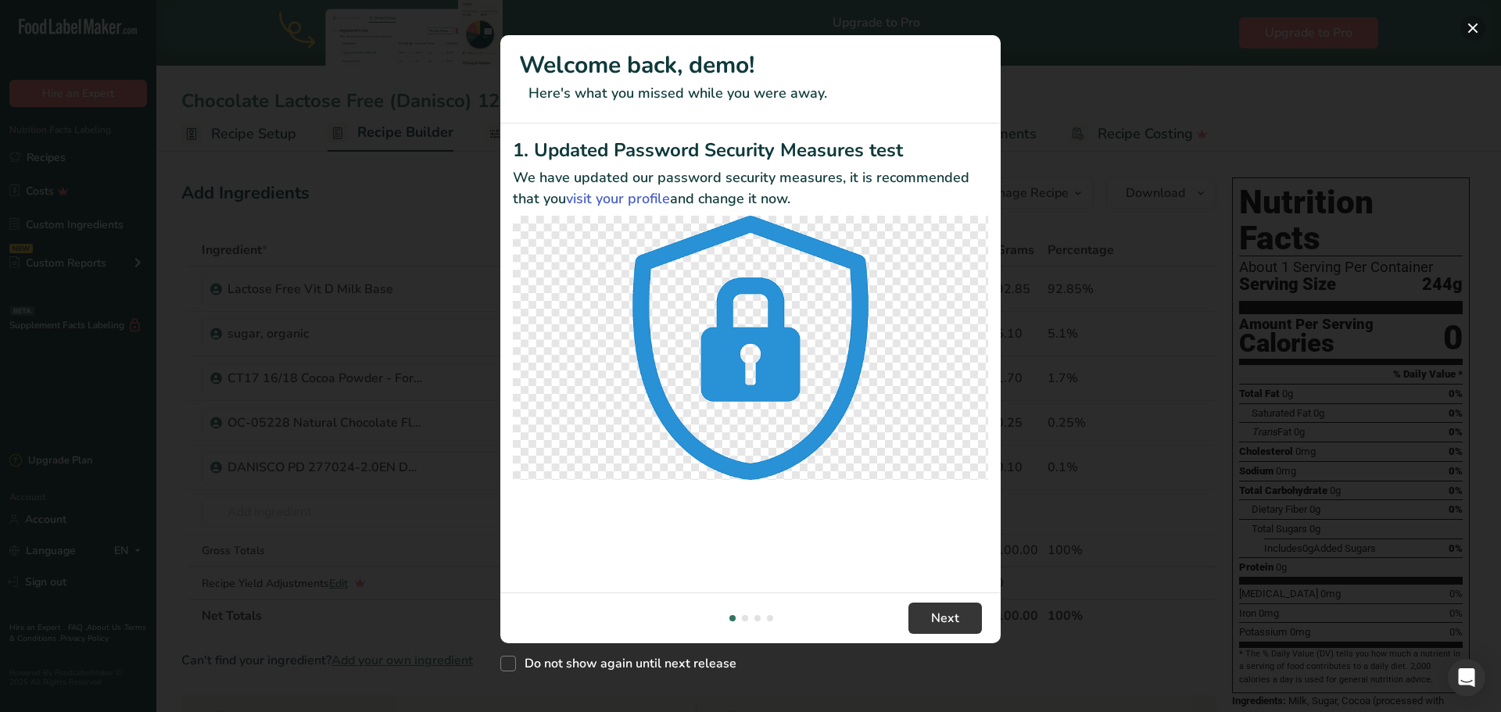
click at [1479, 21] on button "New Features" at bounding box center [1472, 28] width 25 height 25
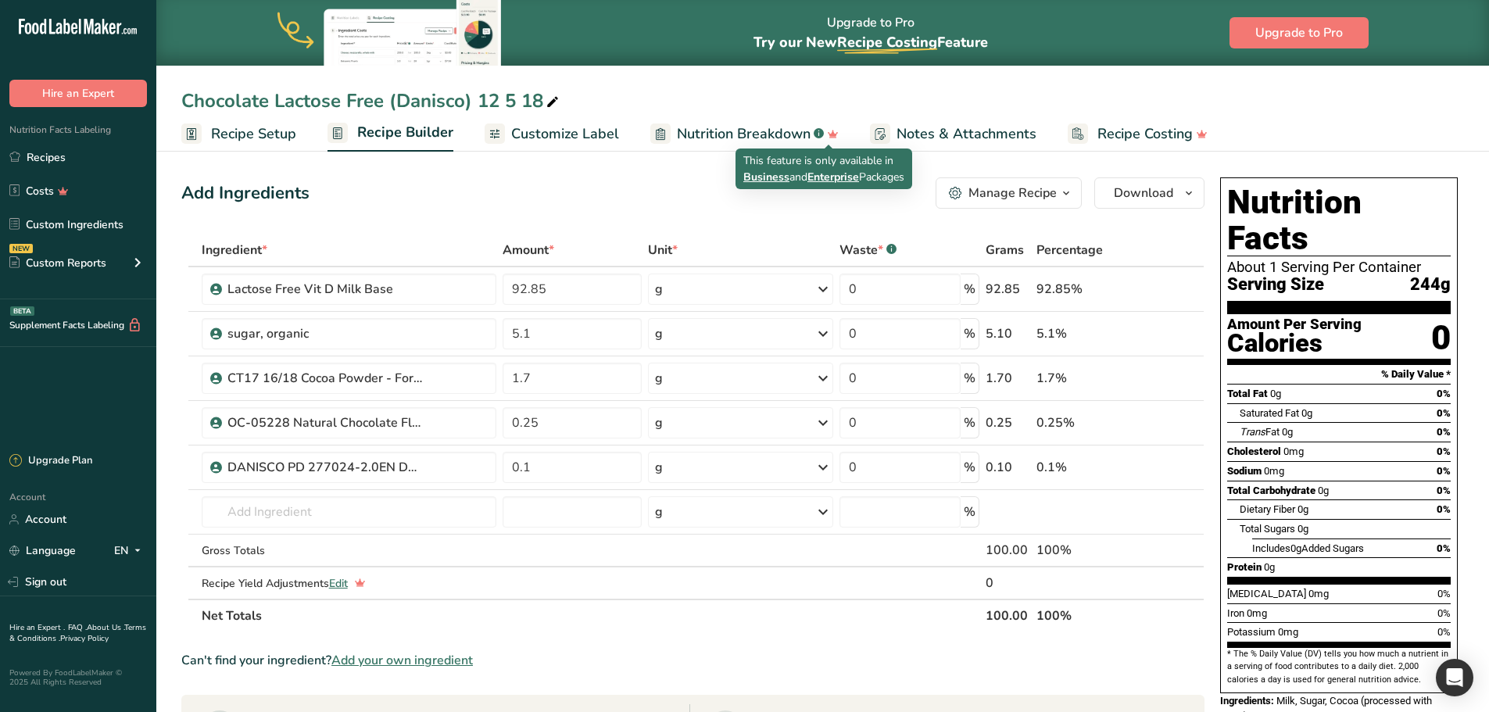
click at [912, 135] on span "Notes & Attachments" at bounding box center [967, 134] width 140 height 21
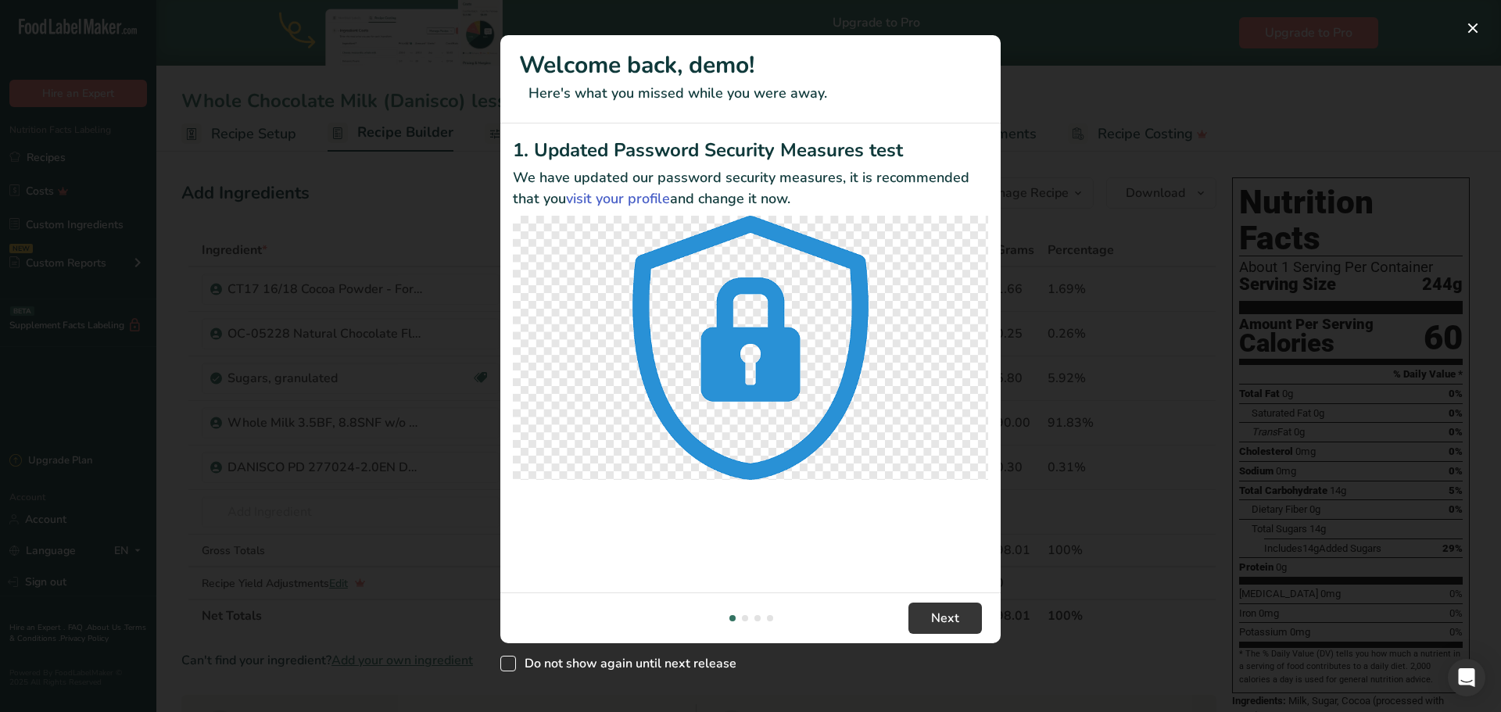
click at [556, 660] on span "Do not show again until next release" at bounding box center [626, 664] width 220 height 16
click at [511, 660] on input "Do not show again until next release" at bounding box center [505, 664] width 10 height 10
checkbox input "true"
click at [972, 612] on button "Next" at bounding box center [944, 618] width 73 height 31
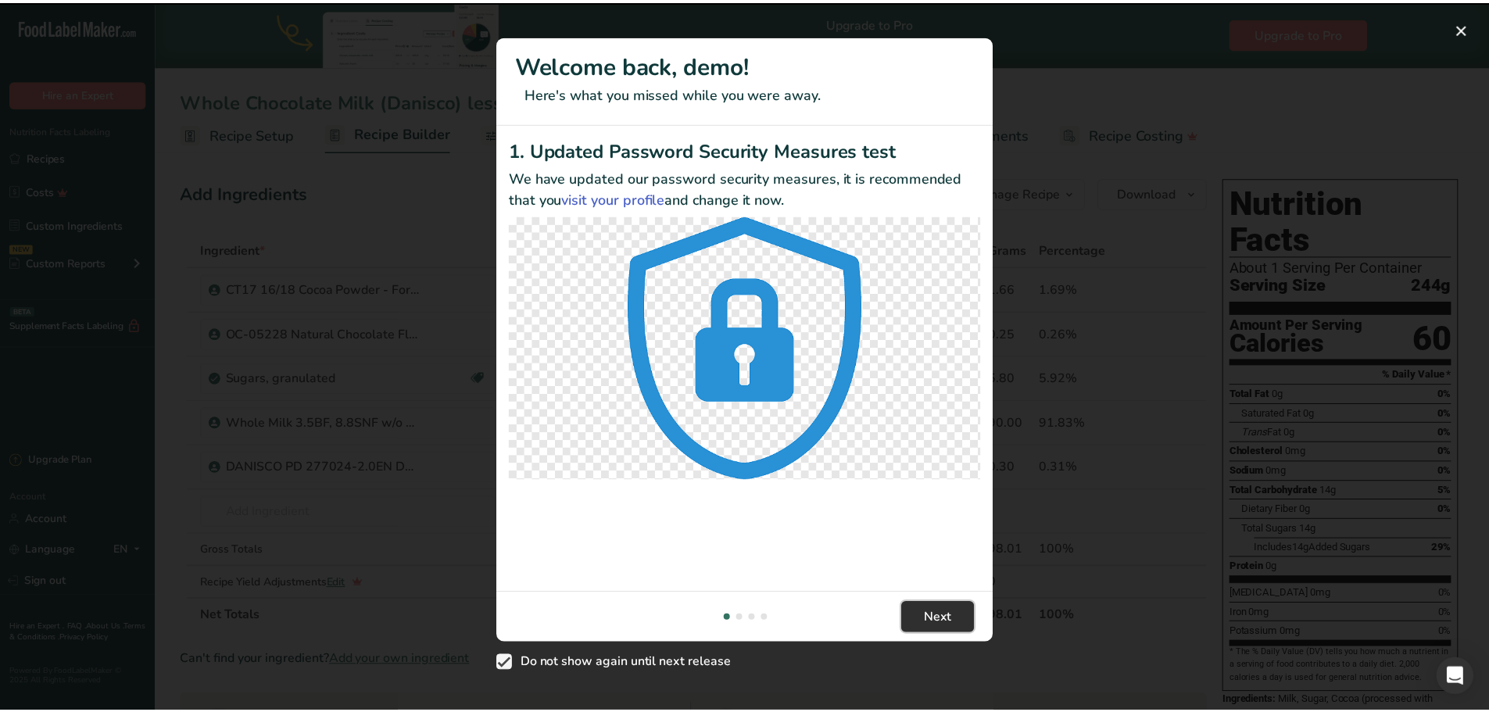
scroll to position [0, 500]
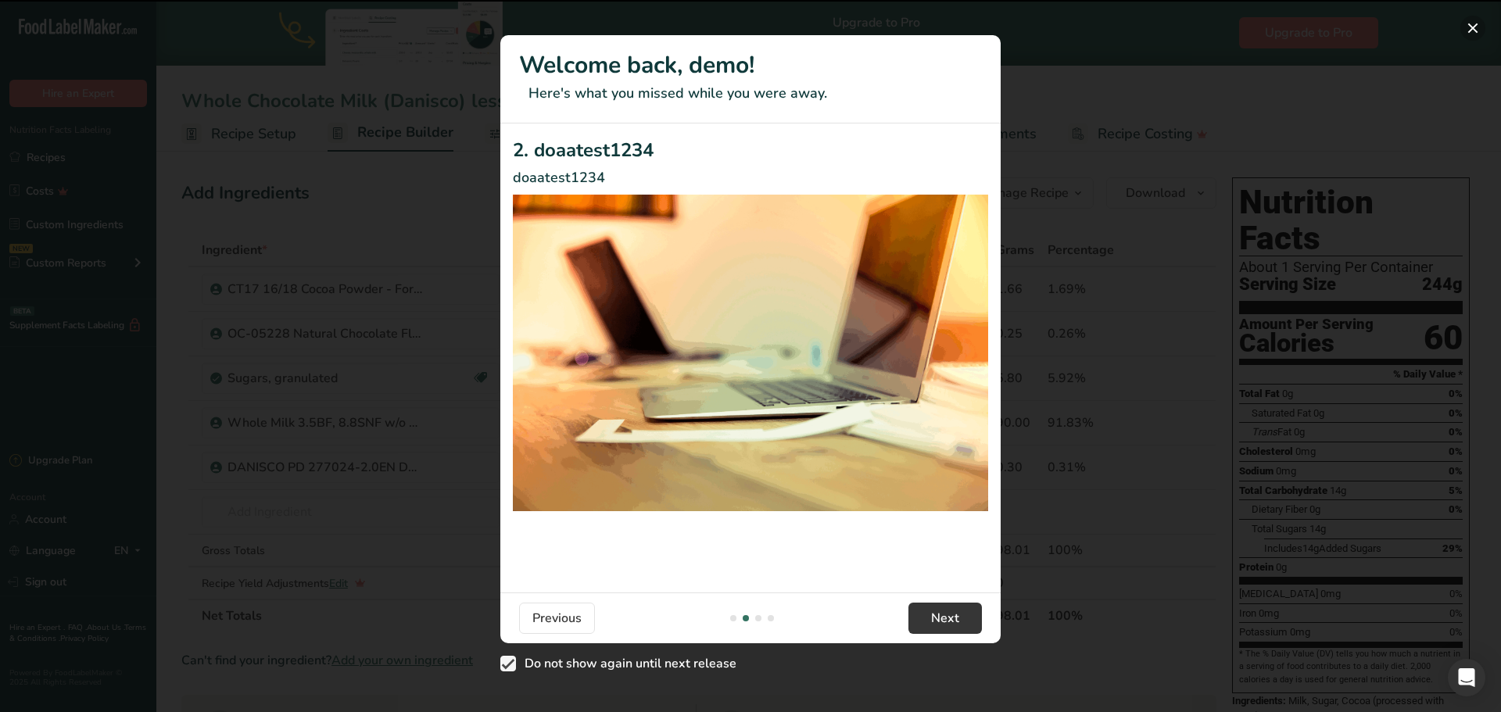
click at [1470, 27] on button "New Features" at bounding box center [1472, 28] width 25 height 25
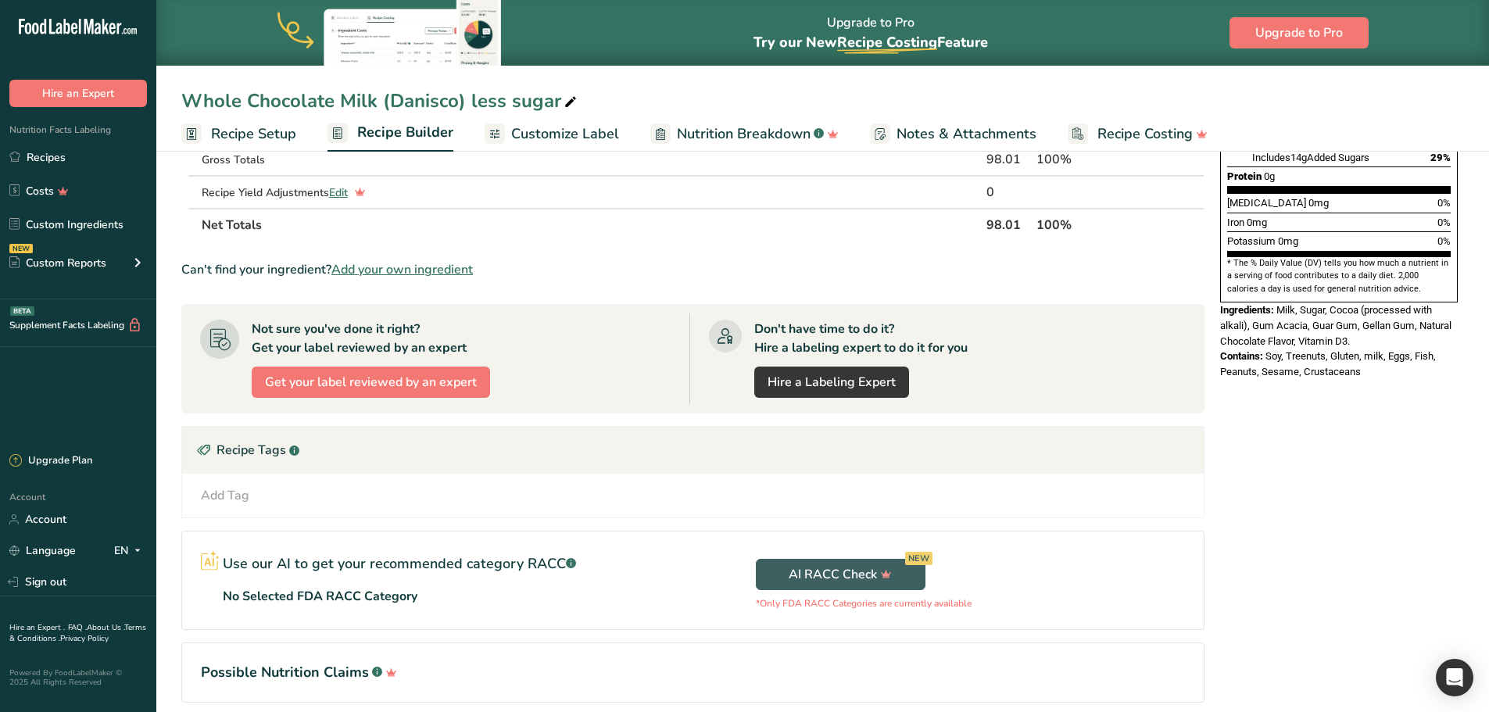
scroll to position [0, 0]
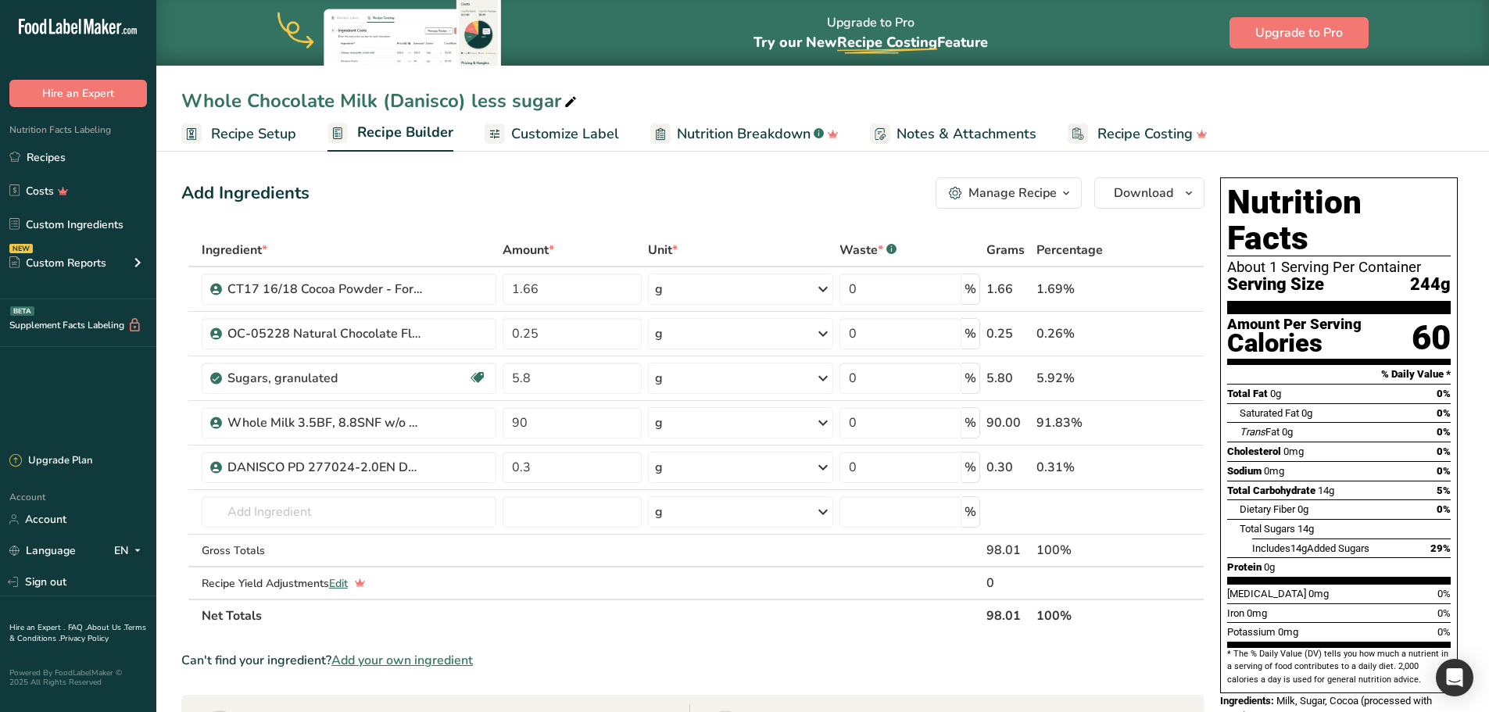
click at [898, 129] on span "Notes & Attachments" at bounding box center [967, 134] width 140 height 21
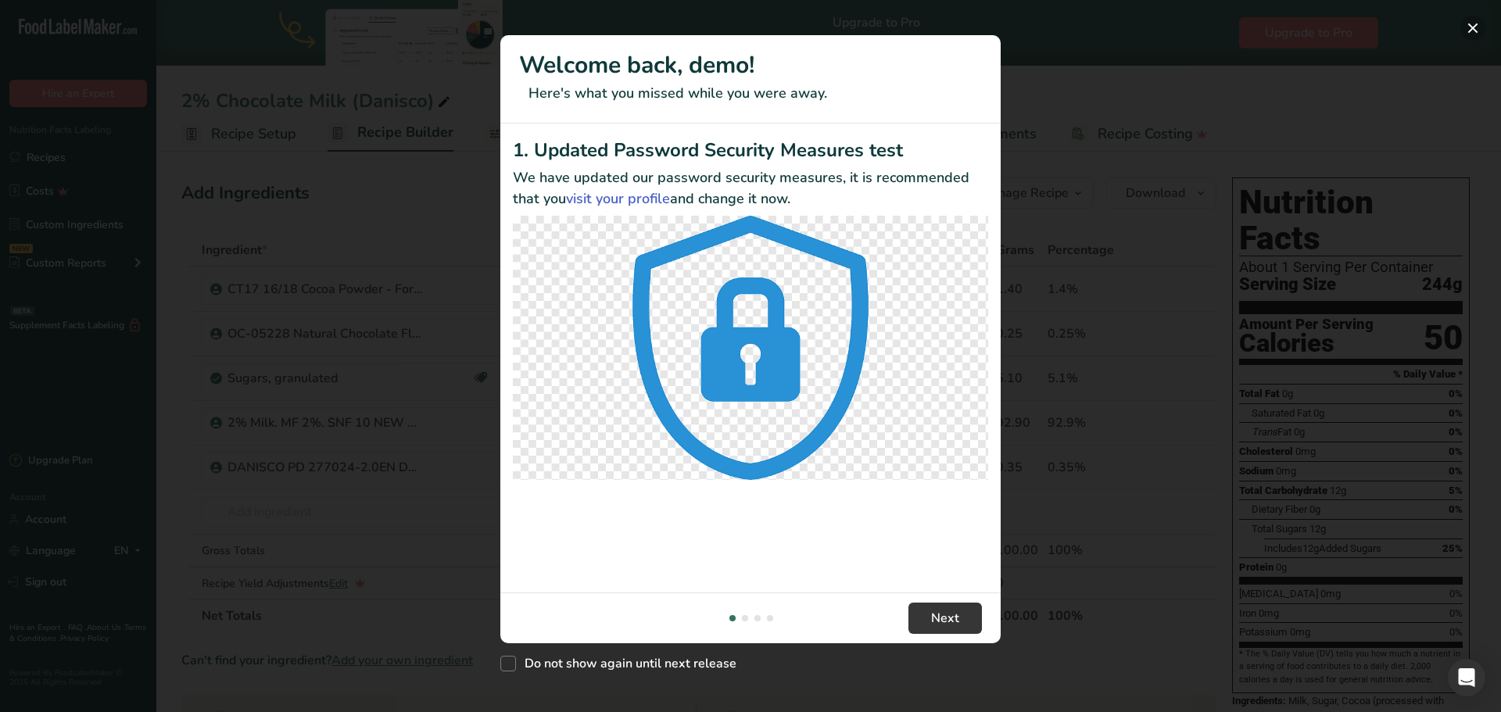
click at [1477, 19] on button "New Features" at bounding box center [1472, 28] width 25 height 25
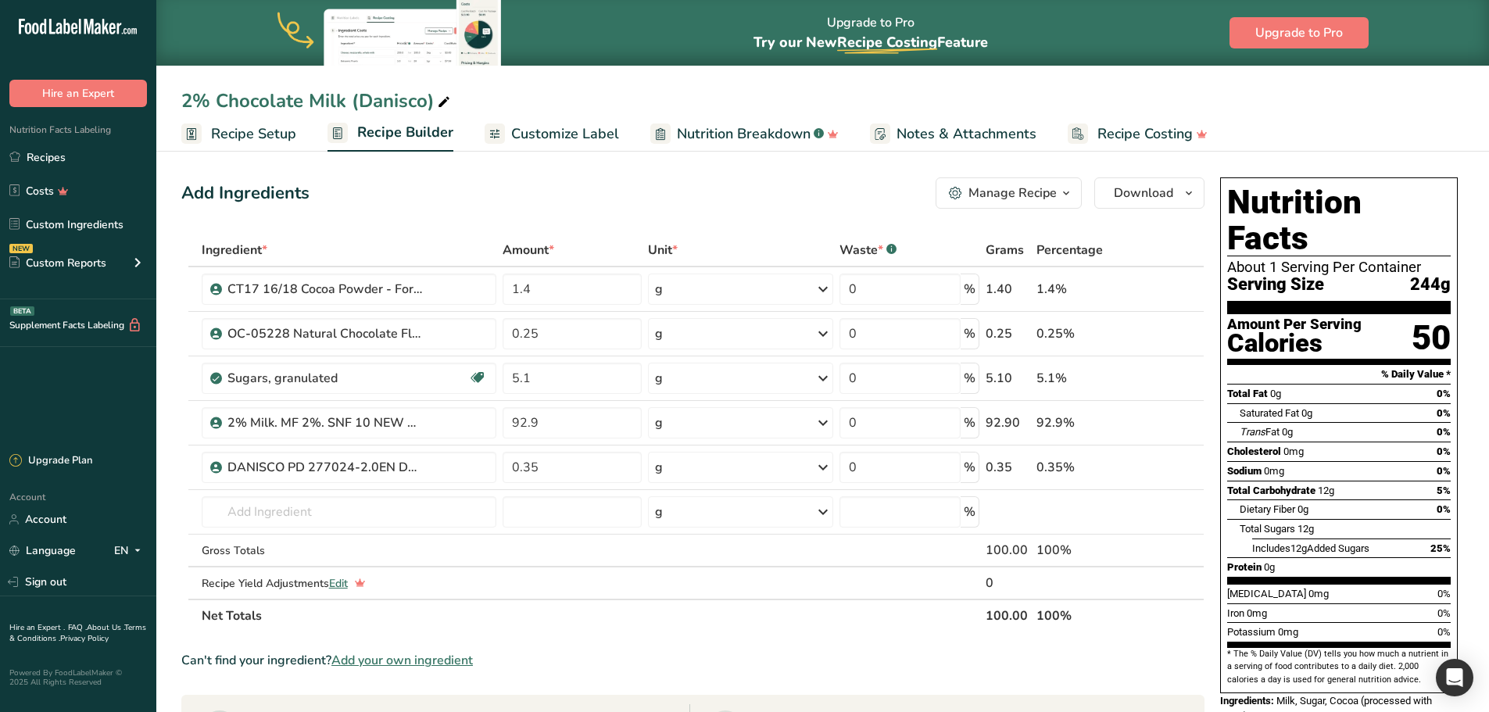
click at [973, 138] on span "Notes & Attachments" at bounding box center [967, 134] width 140 height 21
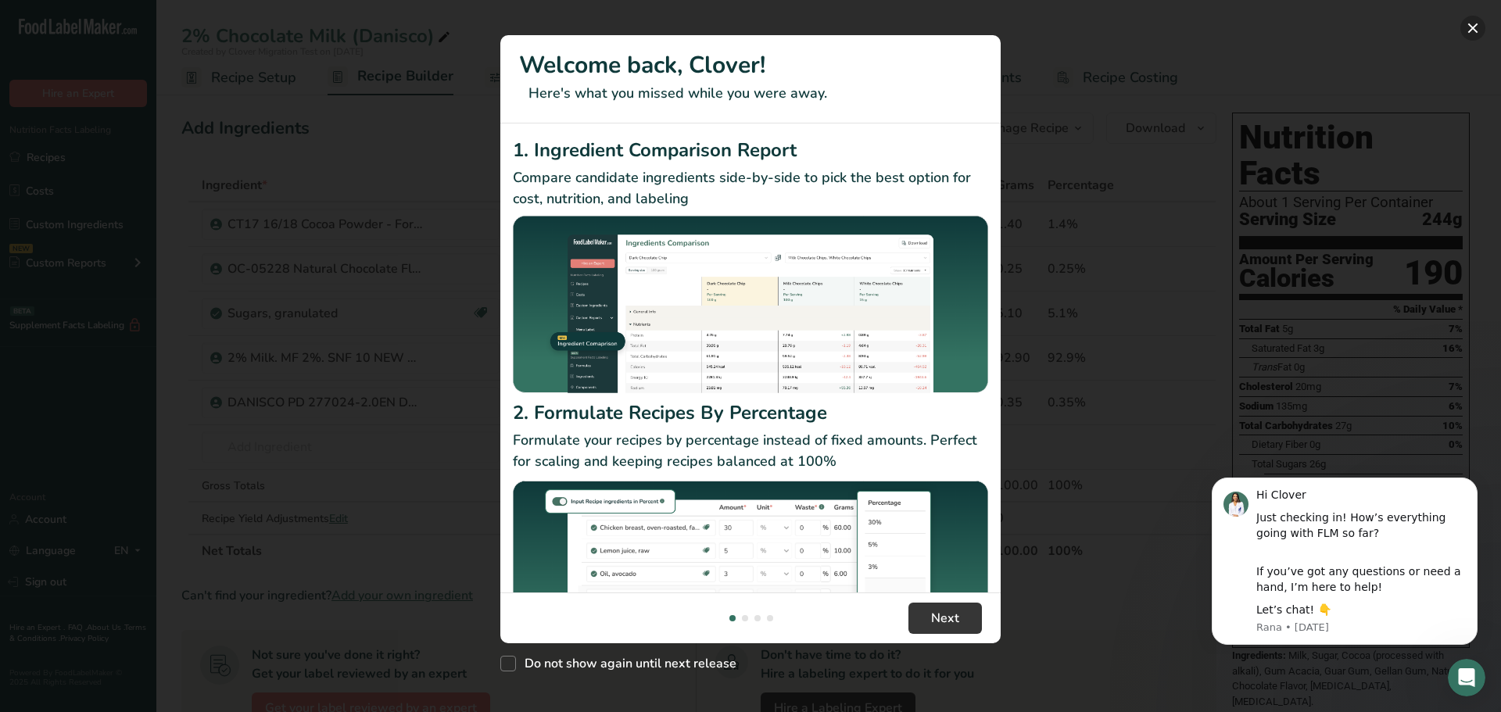
drag, startPoint x: 1478, startPoint y: 28, endPoint x: 1181, endPoint y: 3, distance: 297.4
click at [1477, 27] on button "New Features" at bounding box center [1472, 28] width 25 height 25
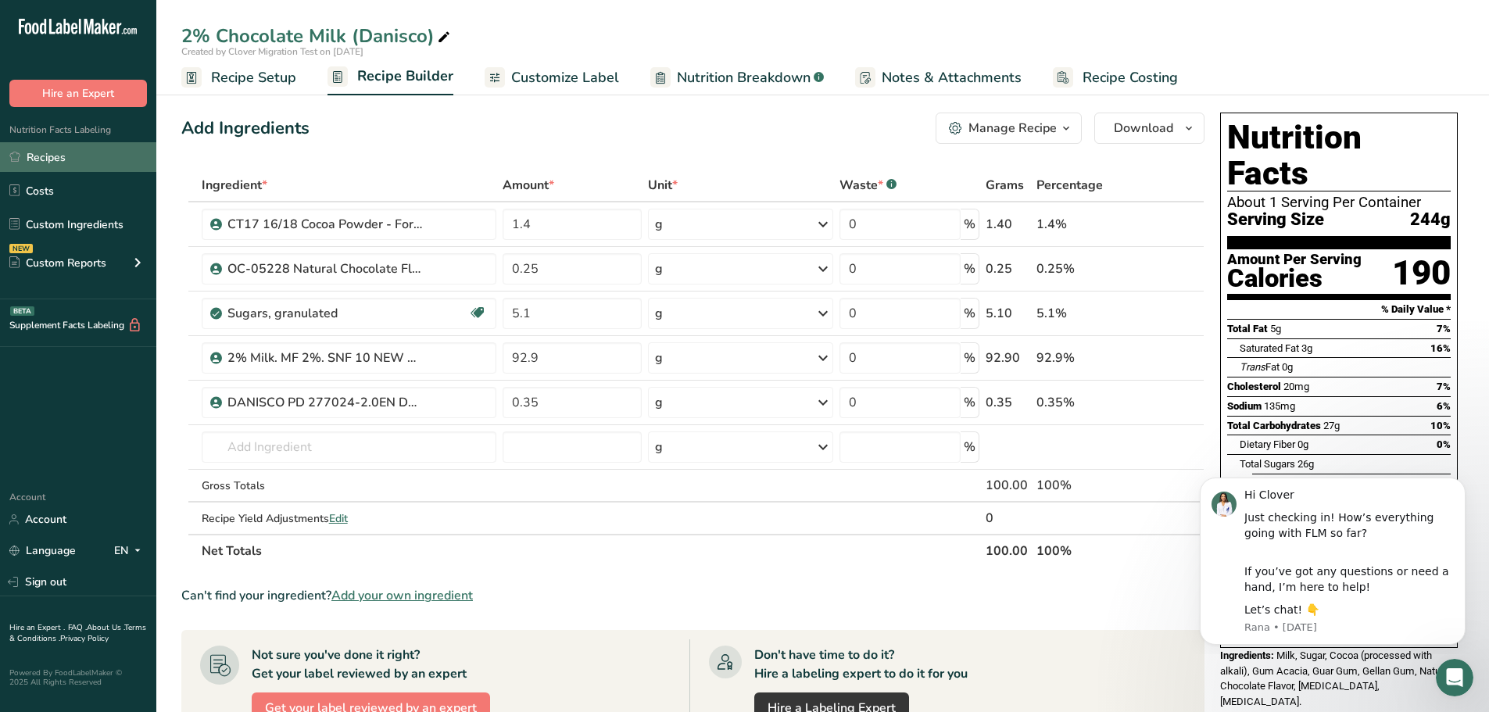
click at [68, 157] on link "Recipes" at bounding box center [78, 157] width 156 height 30
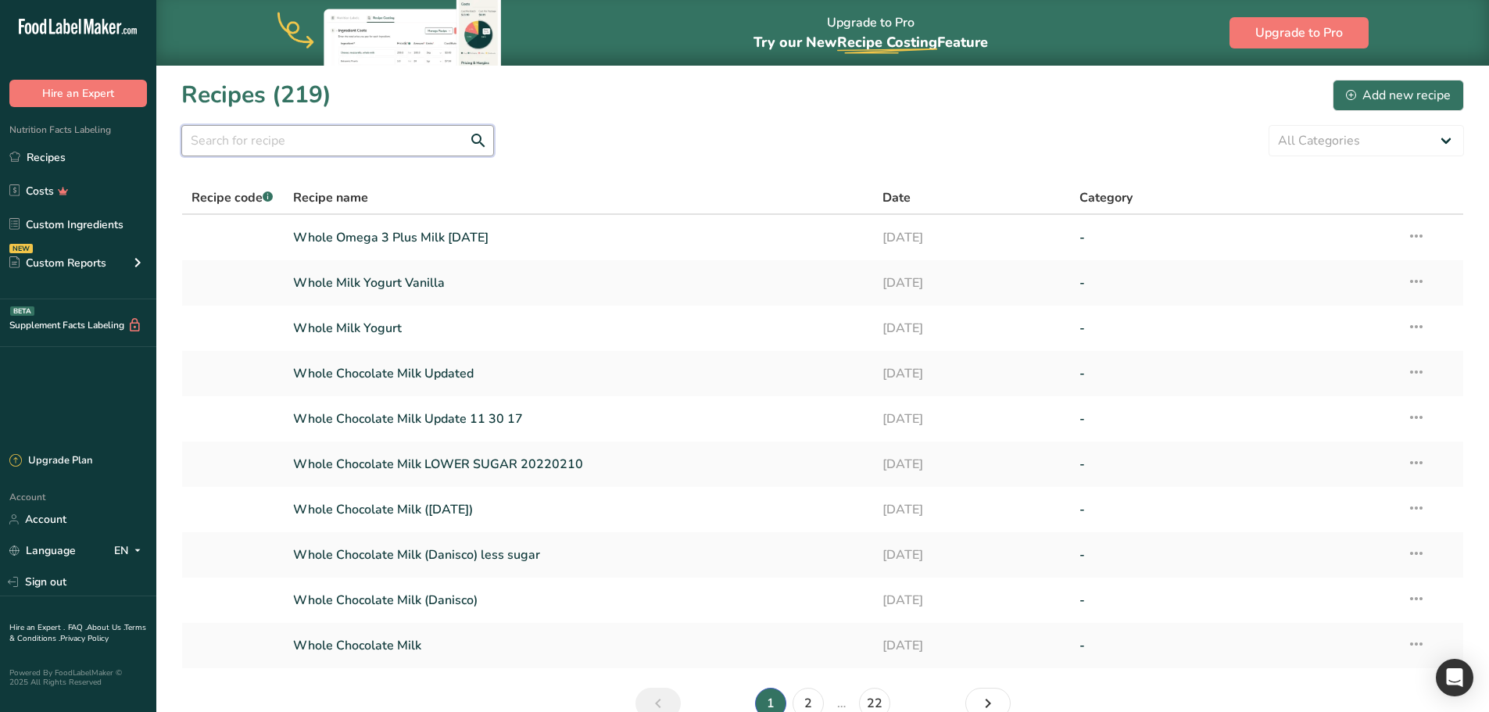
click at [278, 147] on input "text" at bounding box center [337, 140] width 313 height 31
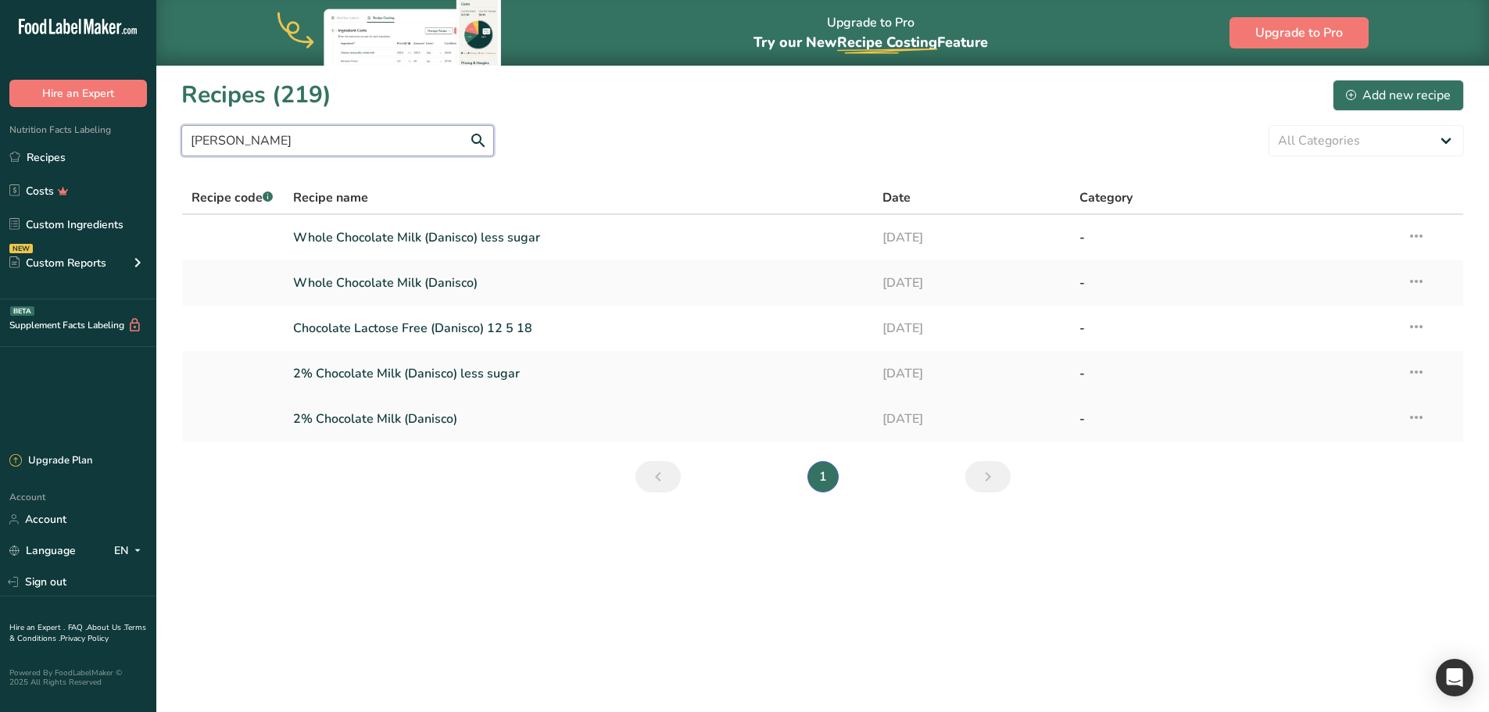
type input "[PERSON_NAME]"
click at [380, 410] on link "2% Chocolate Milk (Danisco)" at bounding box center [579, 419] width 572 height 33
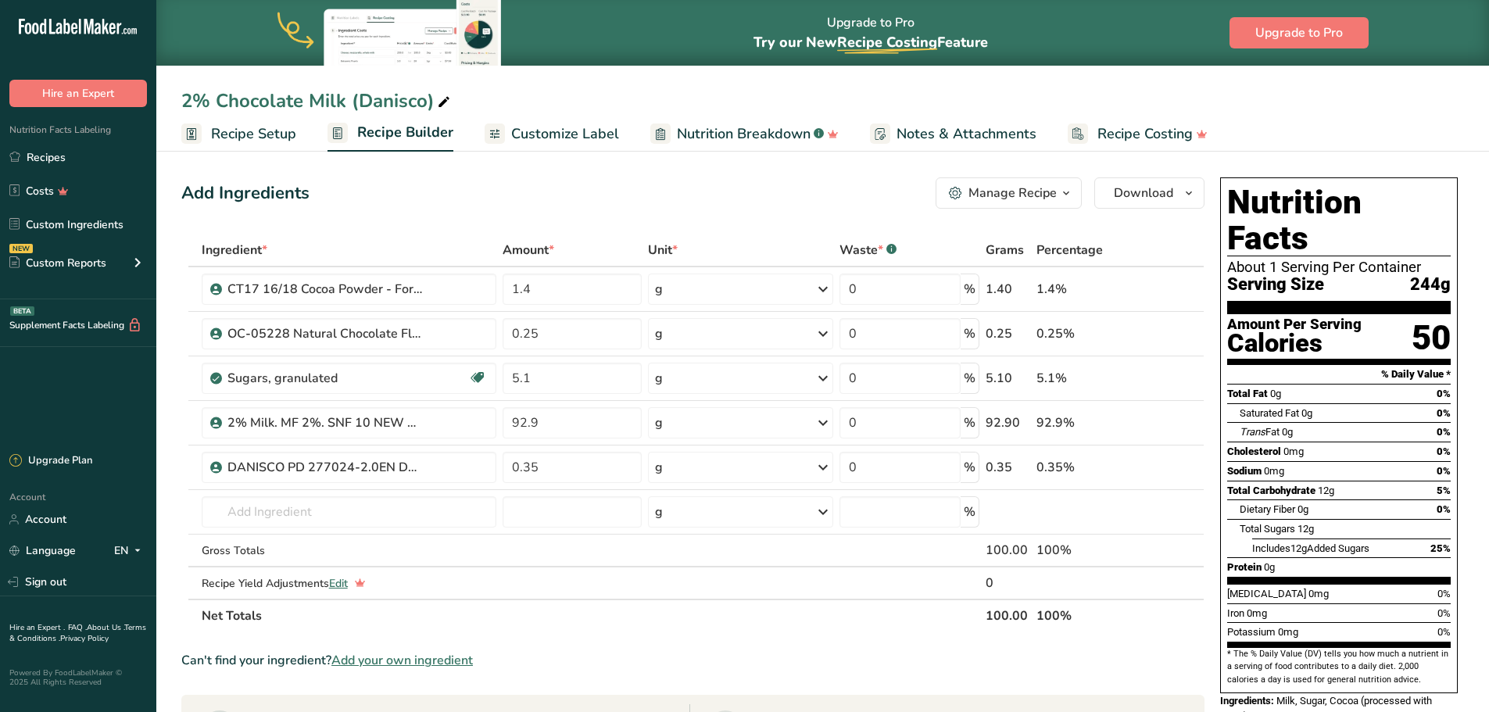
click at [942, 131] on span "Notes & Attachments" at bounding box center [967, 134] width 140 height 21
click at [955, 138] on span "Notes & Attachments" at bounding box center [967, 134] width 140 height 21
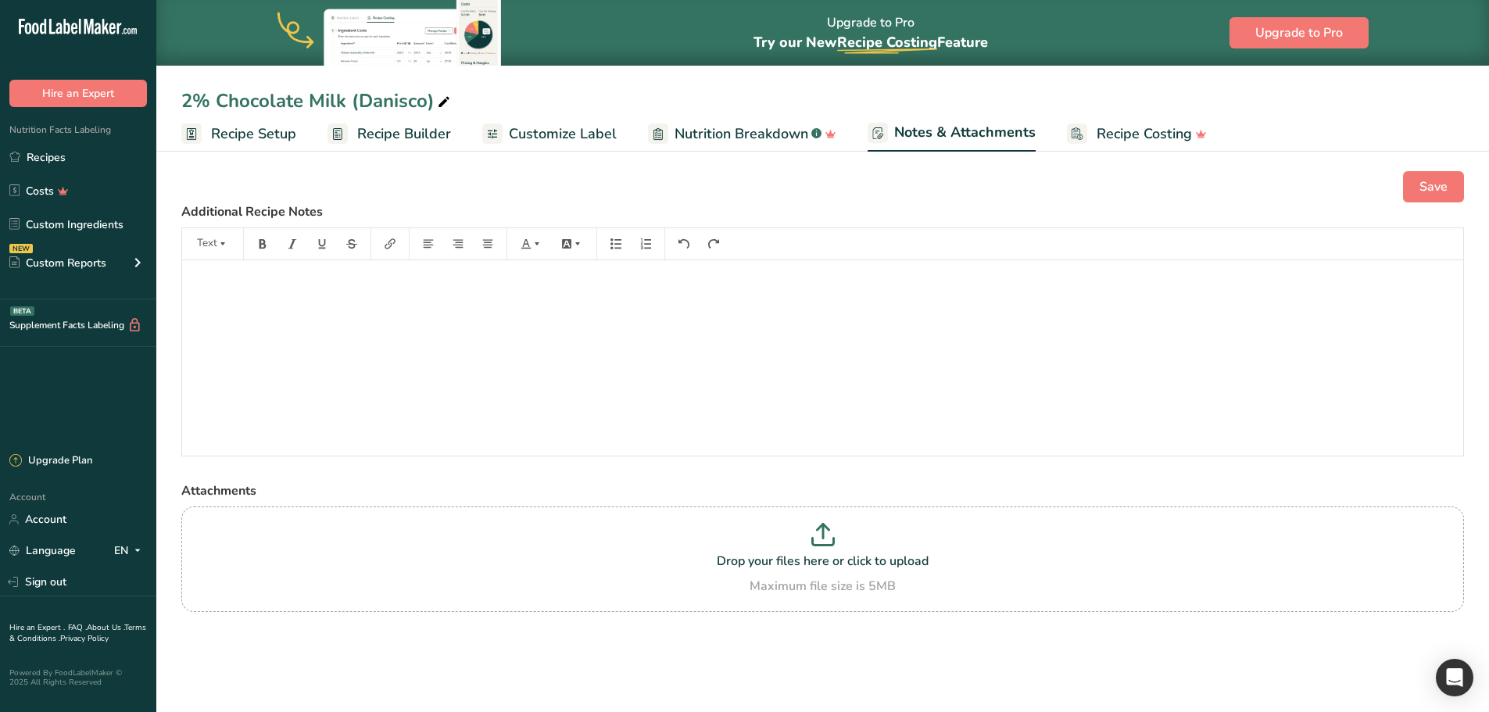
click at [400, 124] on span "Recipe Builder" at bounding box center [404, 134] width 94 height 21
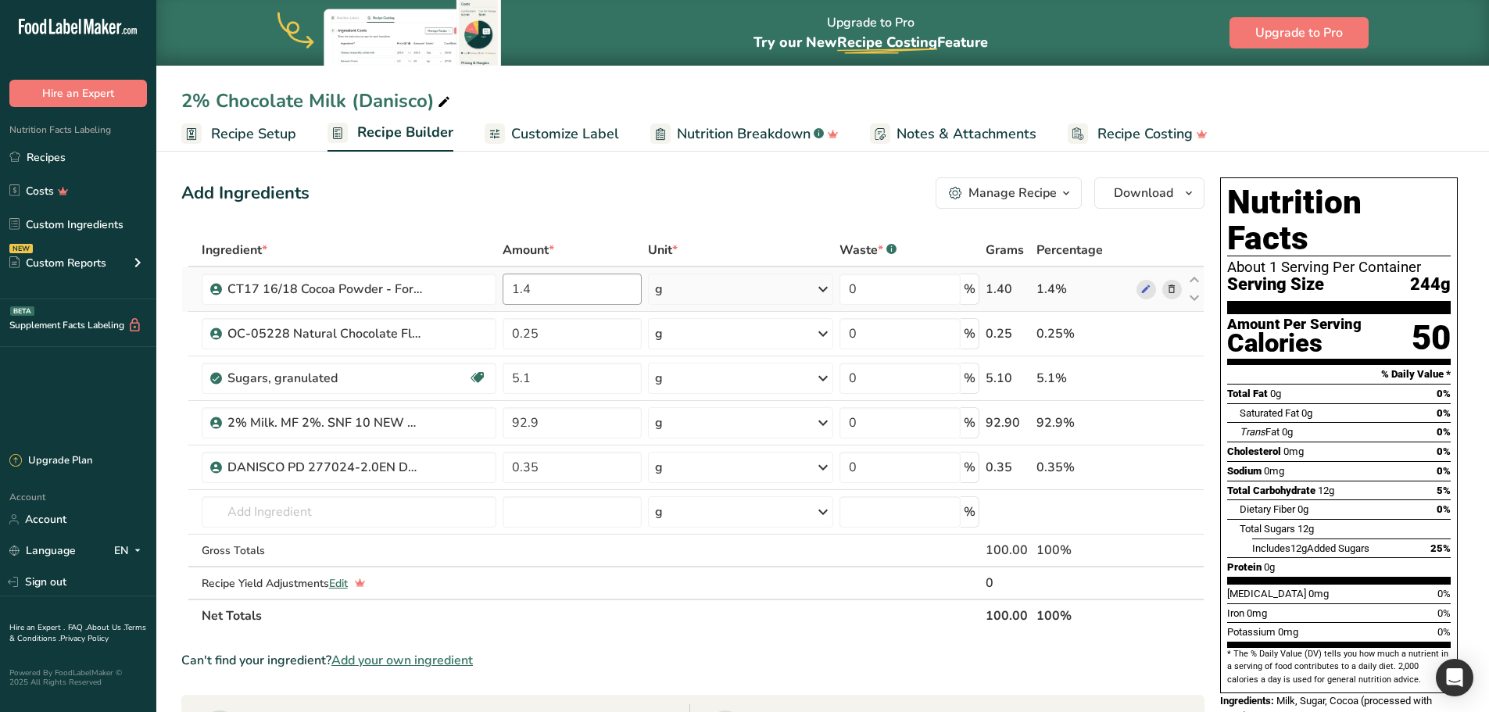
click at [46, 159] on link "Recipes" at bounding box center [78, 157] width 156 height 30
